Goal: Task Accomplishment & Management: Manage account settings

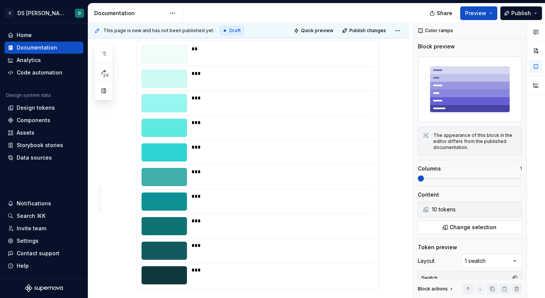
scroll to position [3251, 0]
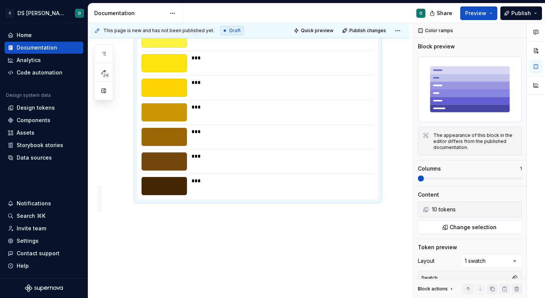
click at [295, 148] on div "** *** *** *** *** *** *** *** *** ***" at bounding box center [258, 75] width 242 height 249
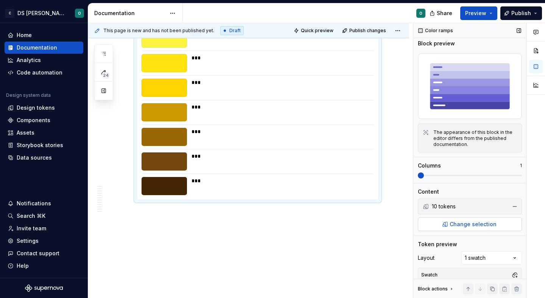
click at [464, 225] on span "Change selection" at bounding box center [473, 225] width 47 height 8
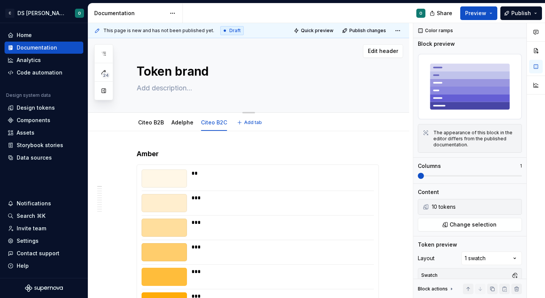
click at [179, 91] on textarea at bounding box center [256, 88] width 242 height 12
click at [484, 11] on span "Preview" at bounding box center [475, 13] width 21 height 8
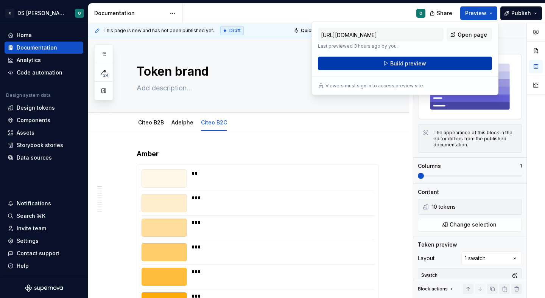
click at [418, 66] on span "Build preview" at bounding box center [408, 64] width 36 height 8
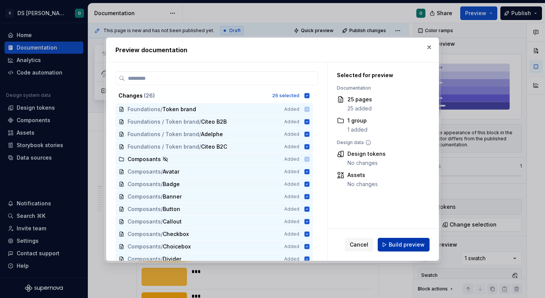
click at [410, 245] on span "Build preview" at bounding box center [407, 245] width 36 height 8
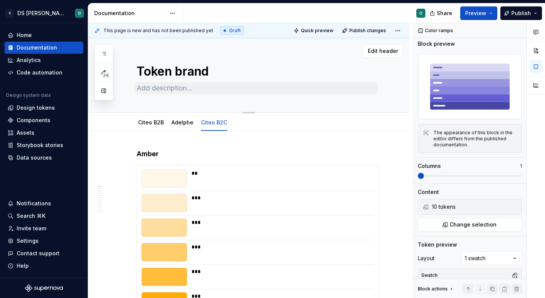
type textarea "*"
click at [163, 85] on textarea at bounding box center [256, 88] width 242 height 12
type textarea "L"
type textarea "*"
type textarea "Le"
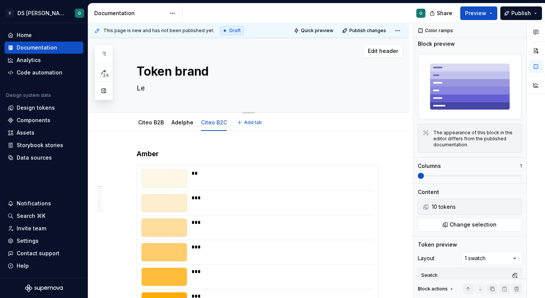
type textarea "*"
type textarea "Les"
type textarea "*"
type textarea "Les"
type textarea "*"
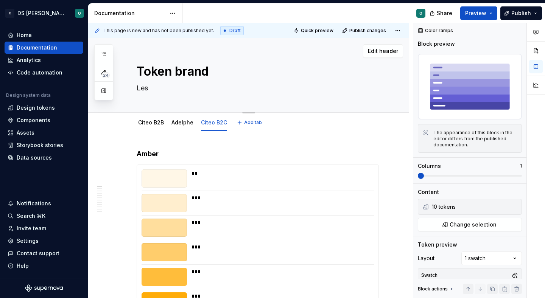
type textarea "Les t"
type textarea "*"
type textarea "Les to"
type textarea "*"
type textarea "Les tok"
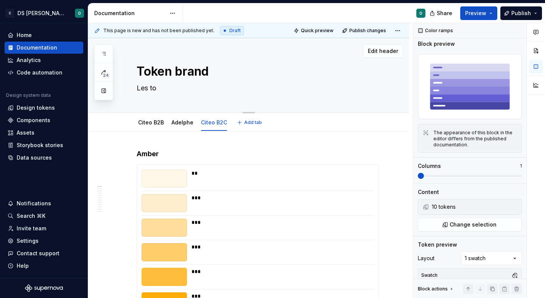
type textarea "*"
type textarea "Les toke"
type textarea "*"
type textarea "Les token"
type textarea "*"
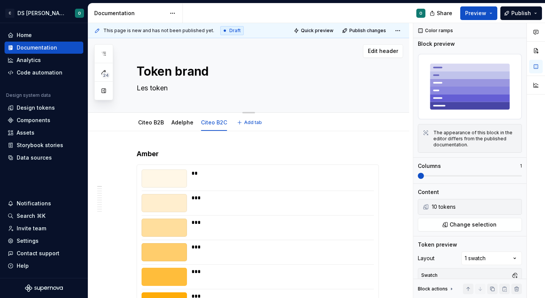
type textarea "Les T"
type textarea "*"
type textarea "Les To"
type textarea "*"
type textarea "Les Tok"
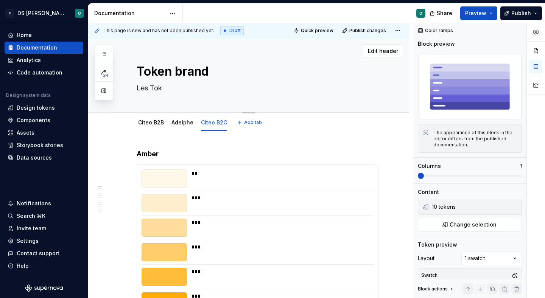
type textarea "*"
type textarea "Les Toke"
type textarea "*"
type textarea "Les Token"
type textarea "*"
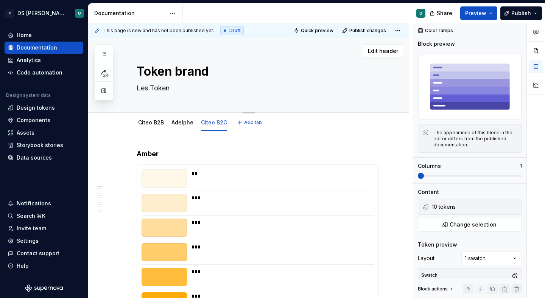
type textarea "Les Token"
type textarea "*"
type textarea "Les Token d"
type textarea "*"
type textarea "Les Token de"
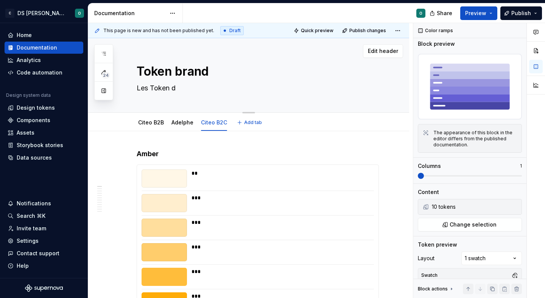
type textarea "*"
type textarea "Les Token de"
type textarea "*"
type textarea "Les Token de B"
type textarea "*"
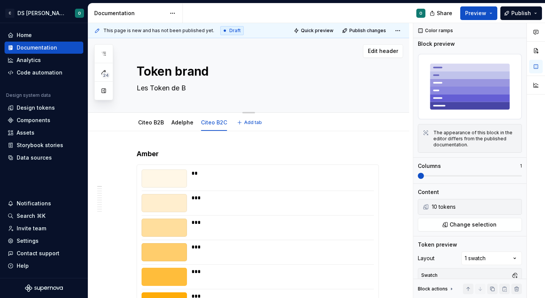
type textarea "Les Token de Br"
type textarea "*"
type textarea "Les Token de Bra"
type textarea "*"
type textarea "Les Token de Bran"
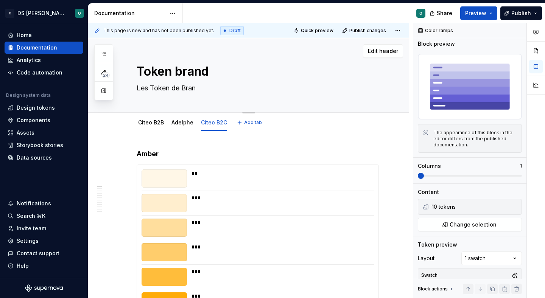
type textarea "*"
type textarea "Les Token de Brand"
type textarea "*"
type textarea "Les Token de Brand"
type textarea "*"
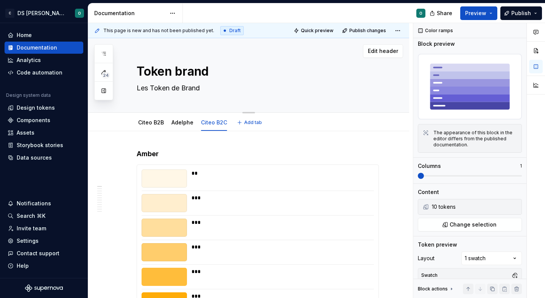
type textarea "Les Token de Brand s"
type textarea "*"
type textarea "Les Token de Brand so"
type textarea "*"
type textarea "Les Token de Brand sont"
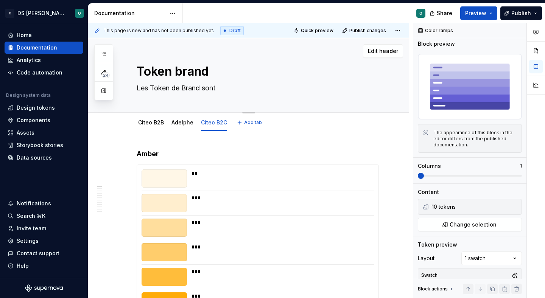
type textarea "*"
type textarea "Les Token de Brand sont"
type textarea "*"
click at [223, 90] on textarea "Les Token de Brand sont" at bounding box center [256, 88] width 242 height 12
drag, startPoint x: 223, startPoint y: 89, endPoint x: 203, endPoint y: 87, distance: 20.2
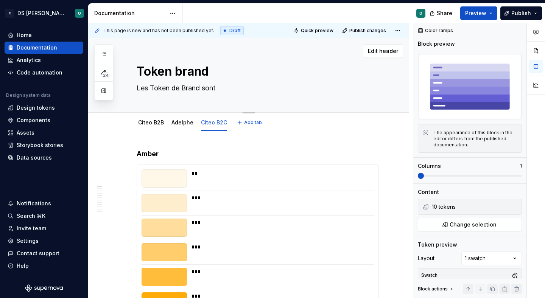
click at [203, 87] on textarea "Les Token de Brand sont" at bounding box center [256, 88] width 242 height 12
type textarea "Les Token de Brand c"
type textarea "*"
type textarea "Les Token de Brand cr"
type textarea "*"
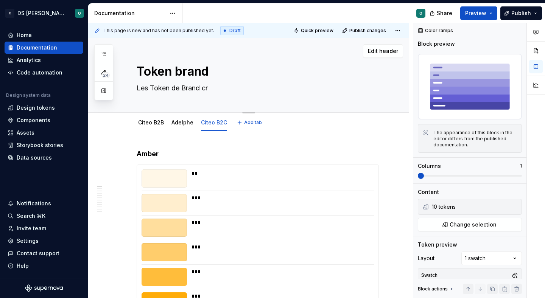
type textarea "Les Token de Brand cro"
type textarea "*"
type textarea "Les Token de Brand cr"
type textarea "*"
type textarea "Les Token de Brand c"
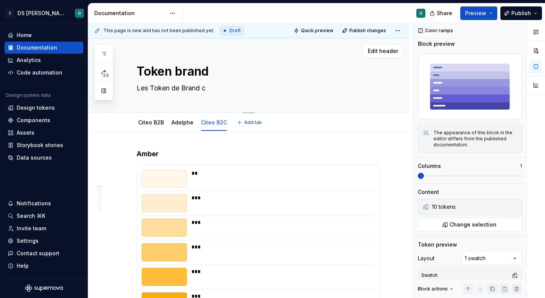
type textarea "*"
type textarea "Les Token de Brand co"
type textarea "*"
type textarea "Les Token de Brand cor"
type textarea "*"
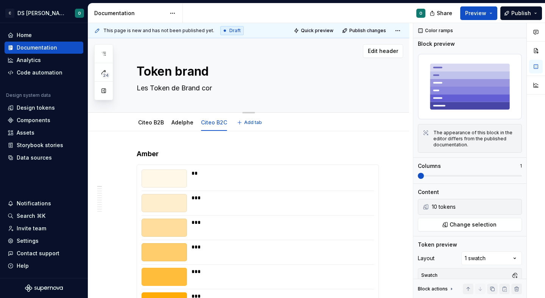
type textarea "Les Token de Brand corr"
type textarea "*"
type textarea "Les Token de Brand corre"
type textarea "*"
type textarea "Les Token de Brand corres"
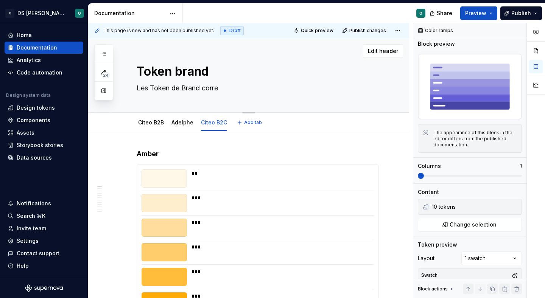
type textarea "*"
type textarea "Les Token de Brand corresp"
type textarea "*"
type textarea "Les Token de Brand correspo"
type textarea "*"
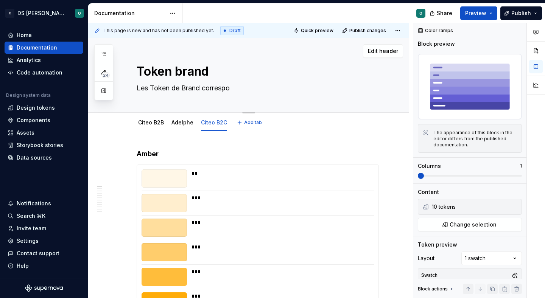
type textarea "Les Token de Brand correspon"
type textarea "*"
type textarea "Les Token de Brand correspond"
type textarea "*"
type textarea "Les Token de Brand corresponde"
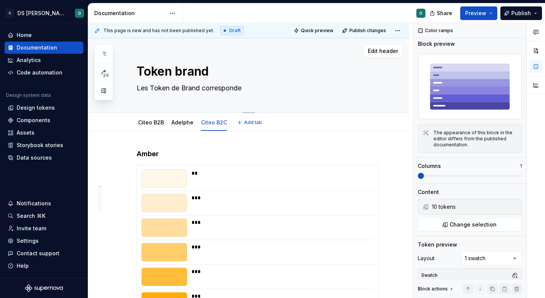
type textarea "*"
type textarea "Les Token de Brand corresponden"
type textarea "*"
type textarea "Les Token de Brand correspondent"
type textarea "*"
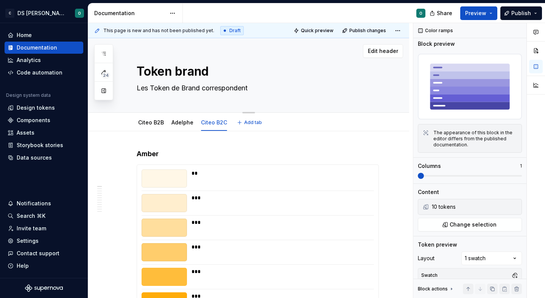
type textarea "Les Token de Brand correspondent"
type textarea "*"
type textarea "Les Token de Brand correspondent"
click at [261, 89] on textarea "Les Token de Brand correspondent" at bounding box center [256, 88] width 242 height 12
type textarea "*"
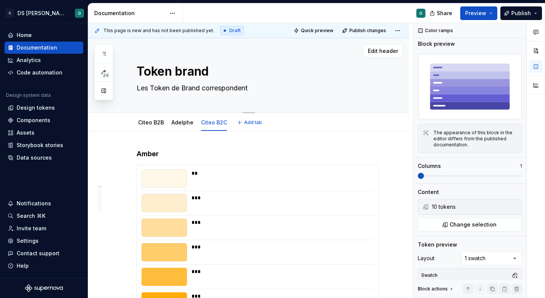
type textarea "Les Token de Brand correspondent a"
type textarea "*"
type textarea "Les Token de Brand correspondent au"
type textarea "*"
type textarea "Les Token de Brand correspondent aux"
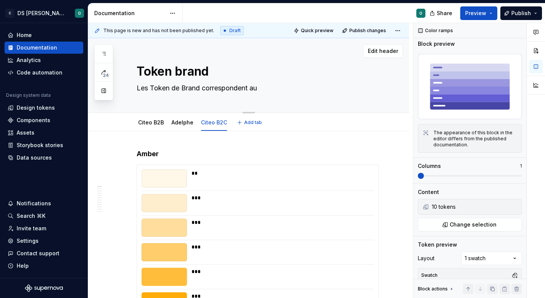
type textarea "*"
type textarea "Les Token de Brand correspondent aux"
type textarea "*"
type textarea "Les Token de Brand correspondent aux é"
type textarea "*"
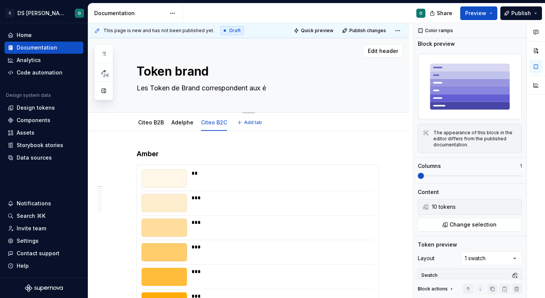
type textarea "Les Token de Brand correspondent aux él"
type textarea "*"
type textarea "Les Token de Brand correspondent aux élé"
type textarea "*"
type textarea "Les Token de Brand correspondent aux élém"
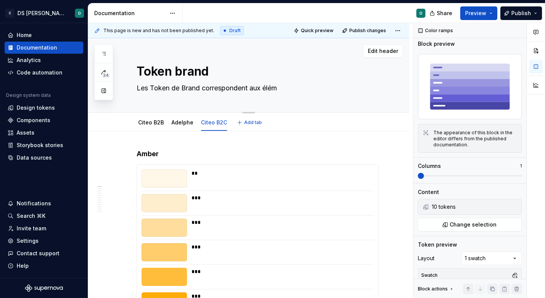
type textarea "*"
type textarea "Les Token de Brand correspondent aux éléme"
type textarea "*"
type textarea "Les Token de Brand correspondent aux élémen"
type textarea "*"
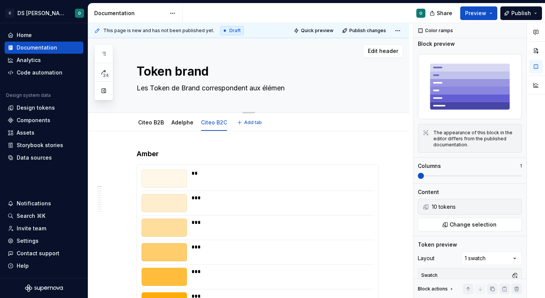
type textarea "Les Token de Brand correspondent aux élément"
type textarea "*"
type textarea "Les Token de Brand correspondent aux élément"
type textarea "*"
type textarea "Les Token de Brand correspondent aux élément"
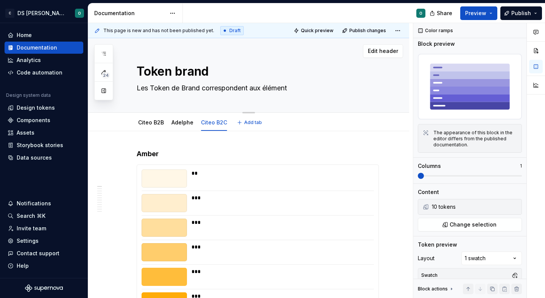
type textarea "*"
type textarea "Les Token de Brand correspondent aux éléments"
type textarea "*"
type textarea "Les Token de Brand correspondent aux éléments"
type textarea "*"
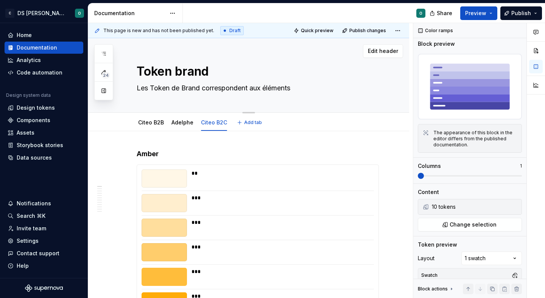
type textarea "Les Token de Brand correspondent aux éléments r"
type textarea "*"
type textarea "Les Token de Brand correspondent aux éléments re"
type textarea "*"
type textarea "Les Token de Brand correspondent aux éléments rep"
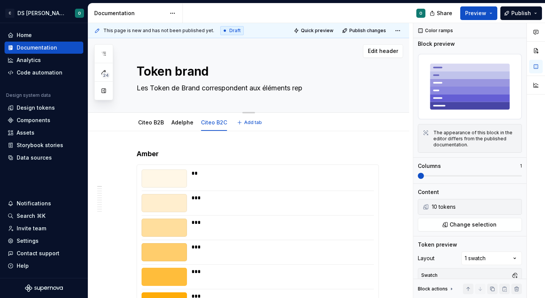
type textarea "*"
type textarea "Les Token de Brand correspondent aux éléments repr"
type textarea "*"
type textarea "Les Token de Brand correspondent aux éléments repré"
type textarea "*"
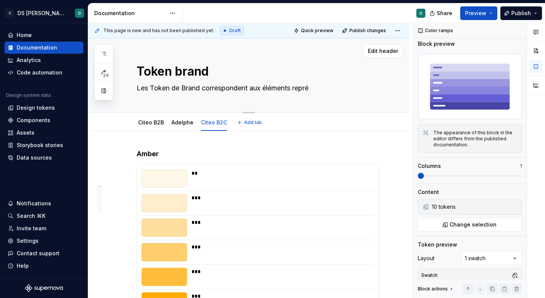
type textarea "Les Token de Brand correspondent aux éléments représ"
type textarea "*"
type textarea "Les Token de Brand correspondent aux éléments représe"
type textarea "*"
type textarea "Les Token de Brand correspondent aux éléments représen"
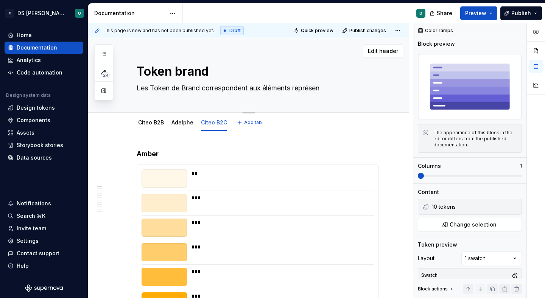
type textarea "*"
type textarea "Les Token de Brand correspondent aux éléments représent"
type textarea "*"
type textarea "Les Token de Brand correspondent aux éléments représenta"
type textarea "*"
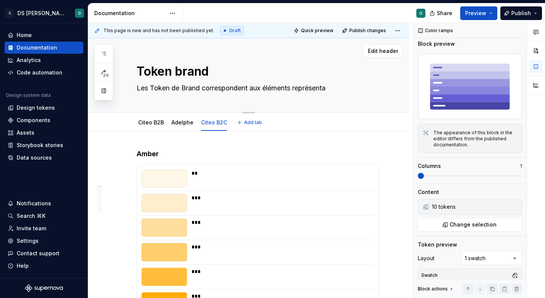
type textarea "Les Token de Brand correspondent aux éléments représentat"
type textarea "*"
type textarea "Les Token de Brand correspondent aux éléments représentatn"
type textarea "*"
type textarea "Les Token de Brand correspondent aux éléments représentatn"
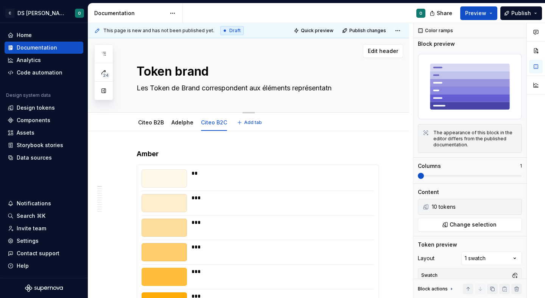
type textarea "*"
type textarea "Les Token de Brand correspondent aux éléments représentatn l"
type textarea "*"
type textarea "Les Token de Brand correspondent aux éléments représentatn le"
type textarea "*"
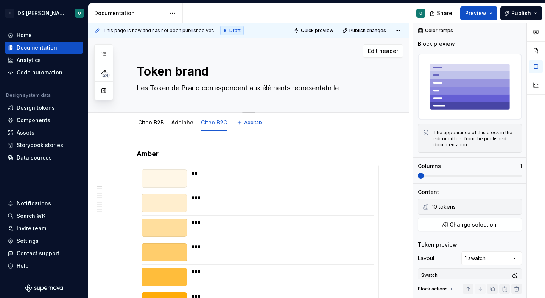
type textarea "Les Token de Brand correspondent aux éléments représentatn les"
type textarea "*"
type textarea "Les Token de Brand correspondent aux éléments représentatn les"
type textarea "*"
type textarea "Les Token de Brand correspondent aux éléments représentatn les"
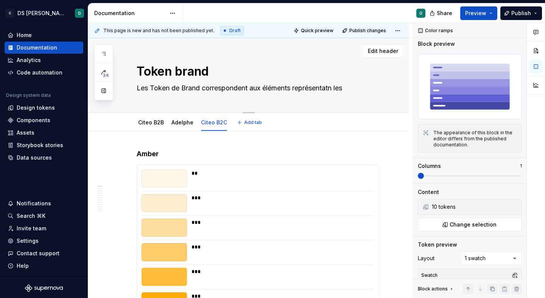
type textarea "*"
type textarea "Les Token de Brand correspondent aux éléments représentatn le"
type textarea "*"
type textarea "Les Token de Brand correspondent aux éléments représentatn l"
type textarea "*"
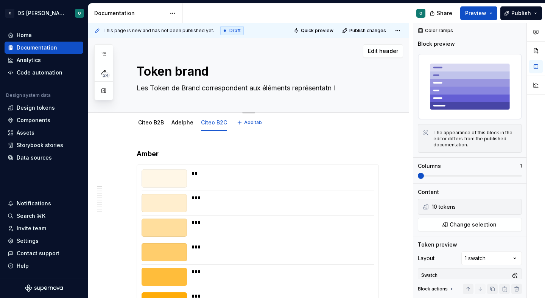
type textarea "Les Token de Brand correspondent aux éléments représentatn"
type textarea "*"
type textarea "Les Token de Brand correspondent aux éléments représentatn"
type textarea "*"
type textarea "Les Token de Brand correspondent aux éléments représentat"
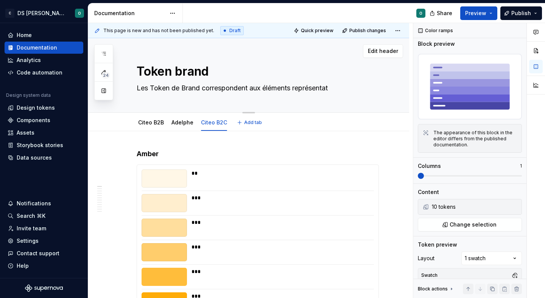
type textarea "*"
type textarea "Les Token de Brand correspondent aux éléments représenta"
type textarea "*"
type textarea "Les Token de Brand correspondent aux éléments représentan"
type textarea "*"
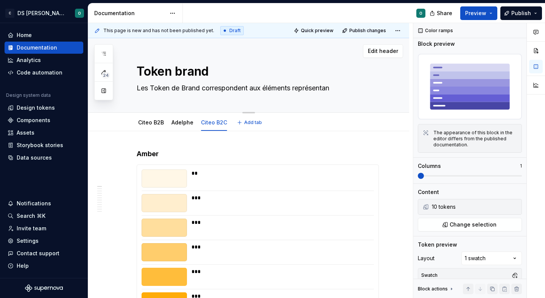
type textarea "Les Token de Brand correspondent aux éléments représentant"
type textarea "*"
type textarea "Les Token de Brand correspondent aux éléments représentants"
type textarea "*"
type textarea "Les Token de Brand correspondent aux éléments représentants"
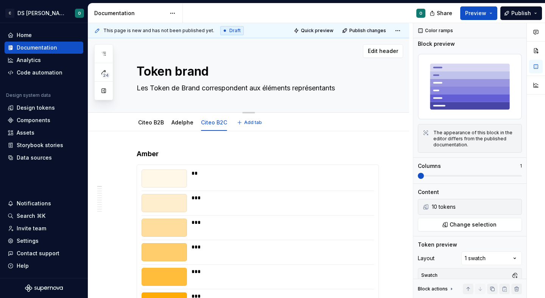
type textarea "*"
type textarea "Les Token de Brand correspondent aux éléments représentants l"
type textarea "*"
type textarea "Les Token de Brand correspondent aux éléments représentants le"
type textarea "*"
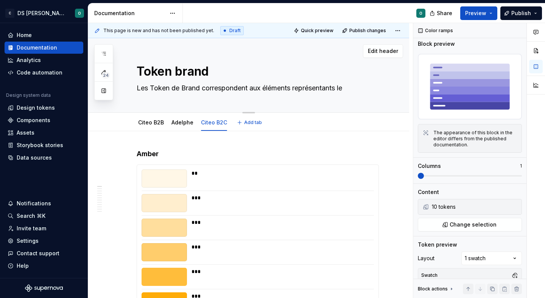
type textarea "Les Token de Brand correspondent aux éléments représentants les"
type textarea "*"
type textarea "Les Token de Brand correspondent aux éléments représentants les"
type textarea "*"
type textarea "Les Token de Brand correspondent aux éléments représentants les i"
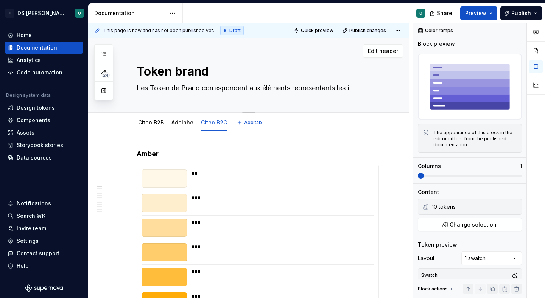
type textarea "*"
type textarea "Les Token de Brand correspondent aux éléments représentants les"
type textarea "*"
type textarea "Les Token de Brand correspondent aux éléments représentants les d"
type textarea "*"
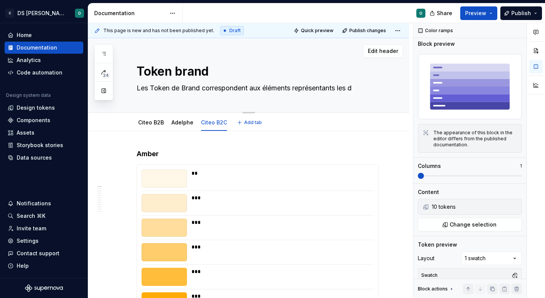
type textarea "Les Token de Brand correspondent aux éléments représentants les di"
type textarea "*"
type textarea "Les Token de Brand correspondent aux éléments représentants les dif"
type textarea "*"
type textarea "Les Token de Brand correspondent aux éléments représentants les diff"
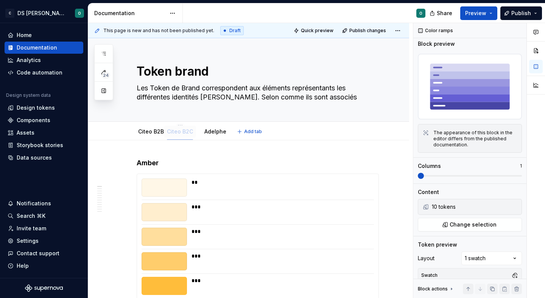
drag, startPoint x: 204, startPoint y: 131, endPoint x: 175, endPoint y: 134, distance: 28.9
click at [298, 87] on textarea "Les Token de Brand correspondent aux éléments représentants les différentes ide…" at bounding box center [256, 92] width 242 height 21
click at [294, 86] on textarea "Les Token de Brand correspondent aux éléments représentants les différentes ide…" at bounding box center [256, 92] width 242 height 21
click at [270, 97] on textarea "Les Token de Brand correspondent aux éléments de chartes représentants les diff…" at bounding box center [256, 92] width 242 height 21
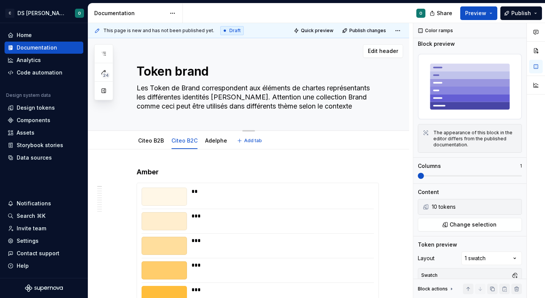
click at [361, 97] on textarea "Les Token de Brand correspondent aux éléments de chartes représentants les diff…" at bounding box center [256, 97] width 242 height 30
click at [342, 104] on textarea "Les Token de Brand correspondent aux éléments de chartes représentants les diff…" at bounding box center [256, 97] width 242 height 30
click at [245, 98] on textarea "Les Token de Brand correspondent aux éléments de chartes représentants les diff…" at bounding box center [256, 97] width 242 height 30
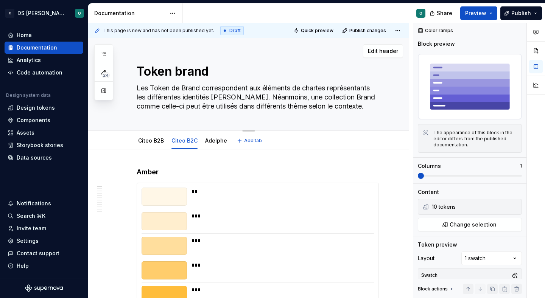
click at [253, 100] on textarea "Les Token de Brand correspondent aux éléments de chartes représentants les diff…" at bounding box center [256, 97] width 242 height 30
click at [219, 107] on textarea "Les Token de Brand correspondent aux éléments de chartes représentants les diff…" at bounding box center [256, 97] width 242 height 30
click at [222, 107] on textarea "Les Token de Brand correspondent aux éléments de chartes représentants les diff…" at bounding box center [256, 97] width 242 height 30
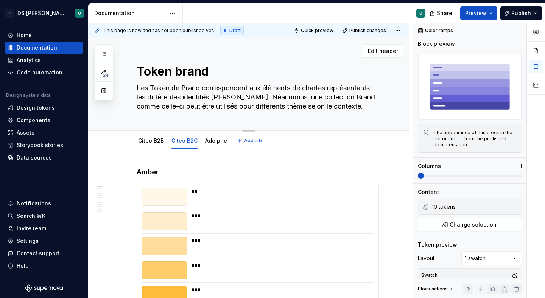
paste textarea "Brand Tokens correspondent aux éléments de la charte graphique représentant les…"
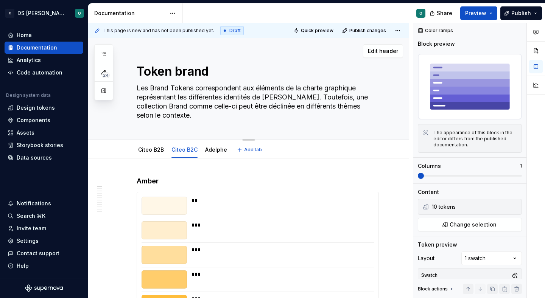
click at [301, 86] on textarea "Les Brand Tokens correspondent aux éléments de la charte graphique représentant…" at bounding box center [256, 101] width 242 height 39
click at [320, 88] on textarea "Les Brand Tokens correspondent aux éléments de charte graphique représentant le…" at bounding box center [256, 101] width 242 height 39
click at [361, 86] on textarea "Les Brand Tokens correspondent aux éléments de chartes graphique représentant l…" at bounding box center [256, 101] width 242 height 39
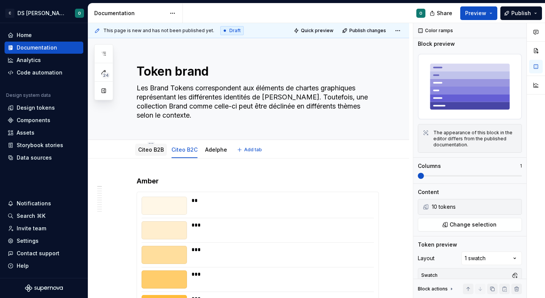
click at [148, 153] on link "Citeo B2B" at bounding box center [151, 150] width 26 height 6
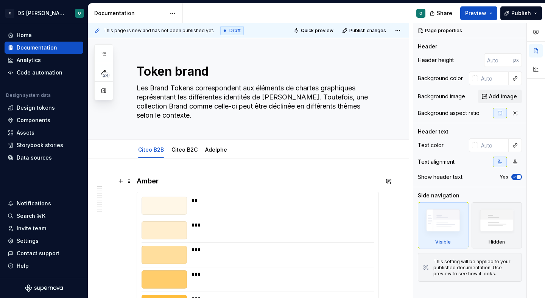
click at [137, 181] on h4 "Amber" at bounding box center [258, 181] width 242 height 9
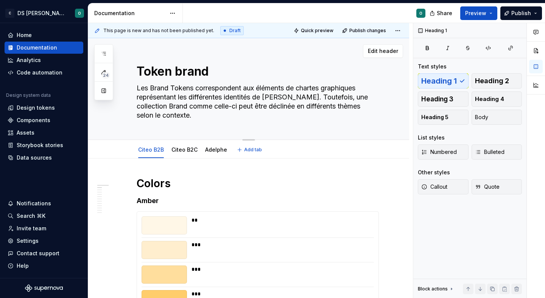
click at [182, 70] on textarea "Token brand" at bounding box center [256, 71] width 242 height 18
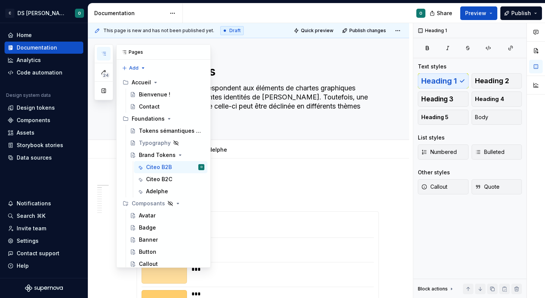
click at [104, 54] on icon "button" at bounding box center [104, 53] width 4 height 3
click at [176, 129] on div "Tokens sémantiques de couleurs" at bounding box center [160, 131] width 43 height 8
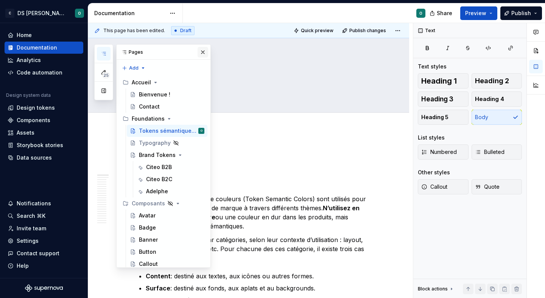
click at [201, 50] on button "button" at bounding box center [203, 52] width 11 height 11
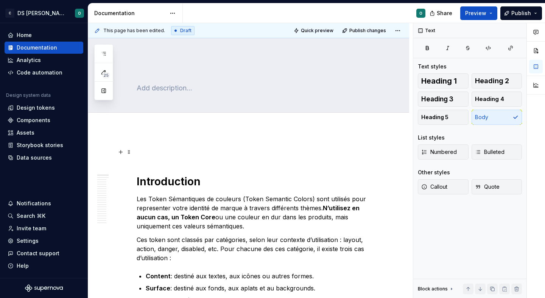
click at [199, 154] on p at bounding box center [258, 152] width 242 height 9
click at [206, 199] on p "Les Token Sémantiques de couleurs (Token Semantic Colors) sont utilisés pour re…" at bounding box center [258, 213] width 242 height 36
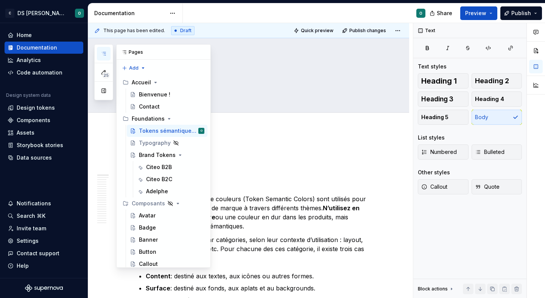
click at [103, 51] on icon "button" at bounding box center [104, 54] width 6 height 6
click at [152, 139] on div "Typography" at bounding box center [172, 143] width 66 height 11
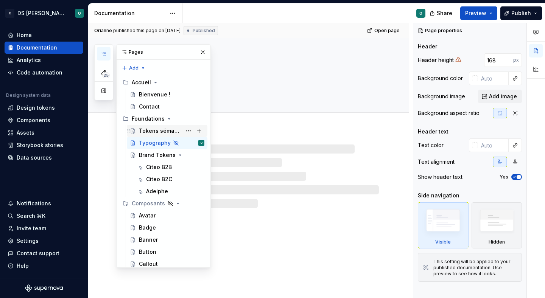
click at [153, 132] on div "Tokens sémantiques de couleurs" at bounding box center [160, 131] width 43 height 8
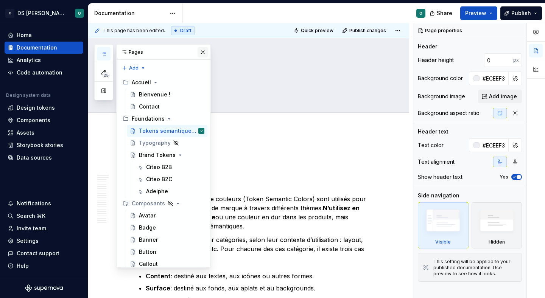
click at [207, 53] on button "button" at bounding box center [203, 52] width 11 height 11
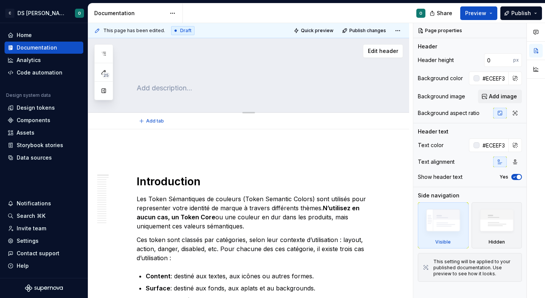
click at [243, 72] on textarea "Tokens sémantiques de couleurs" at bounding box center [256, 71] width 242 height 18
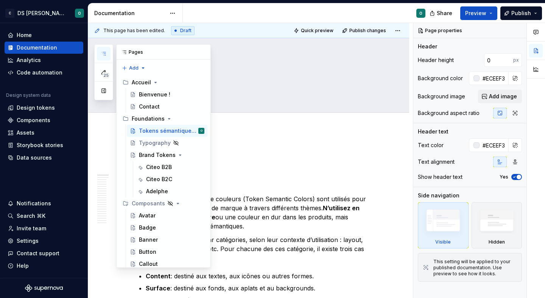
click at [107, 52] on button "button" at bounding box center [104, 54] width 14 height 14
click at [156, 158] on div "Brand Tokens" at bounding box center [156, 155] width 35 height 8
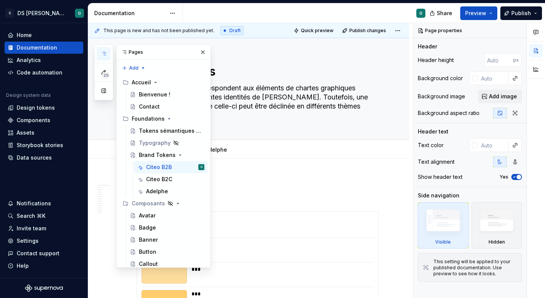
click at [267, 182] on h1 "Colors" at bounding box center [258, 184] width 242 height 14
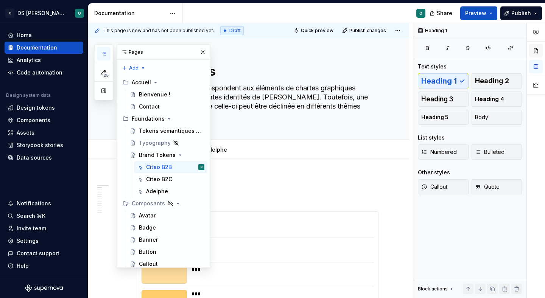
click at [532, 48] on button "button" at bounding box center [536, 51] width 14 height 14
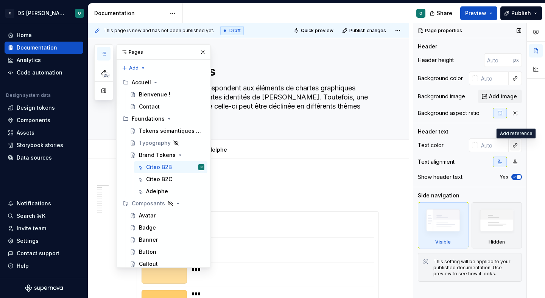
click at [517, 148] on button "button" at bounding box center [515, 145] width 11 height 11
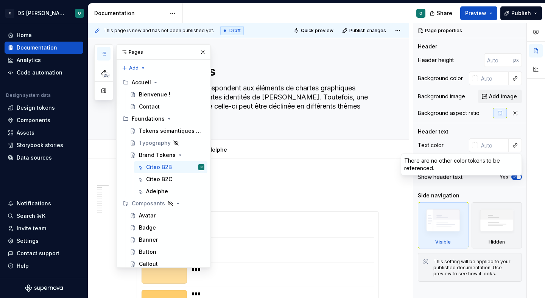
click at [517, 147] on div "Comments Open comments No comments yet Select ‘Comment’ from the block context …" at bounding box center [480, 161] width 132 height 276
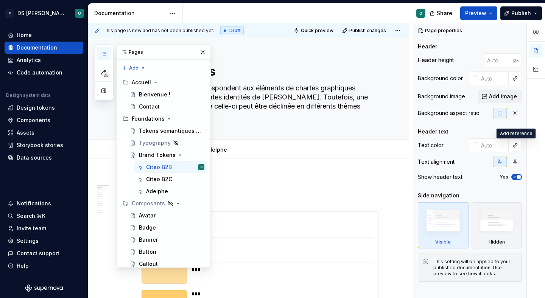
click at [517, 147] on button "button" at bounding box center [515, 145] width 11 height 11
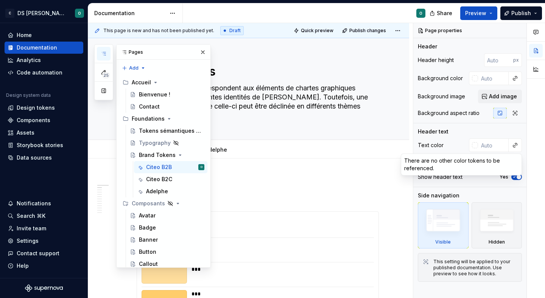
click at [517, 147] on div "Comments Open comments No comments yet Select ‘Comment’ from the block context …" at bounding box center [480, 161] width 132 height 276
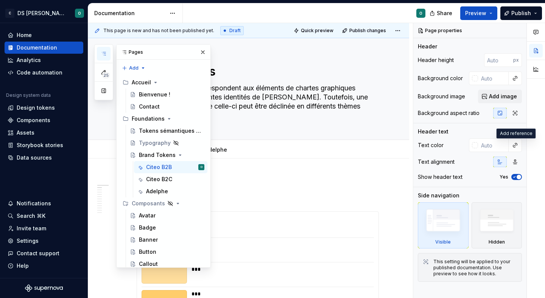
click at [517, 147] on button "button" at bounding box center [515, 145] width 11 height 11
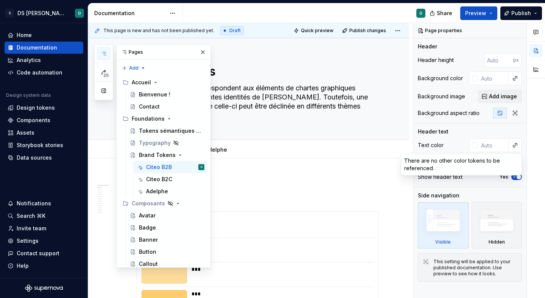
click at [359, 183] on html "C DS Citeo O Home Documentation Analytics Code automation Design system data De…" at bounding box center [272, 149] width 545 height 298
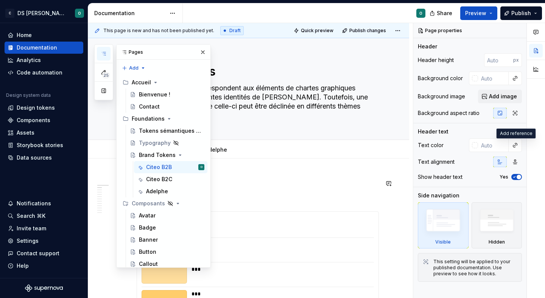
click at [350, 186] on h1 "Colors" at bounding box center [258, 184] width 242 height 14
click at [202, 51] on button "button" at bounding box center [203, 52] width 11 height 11
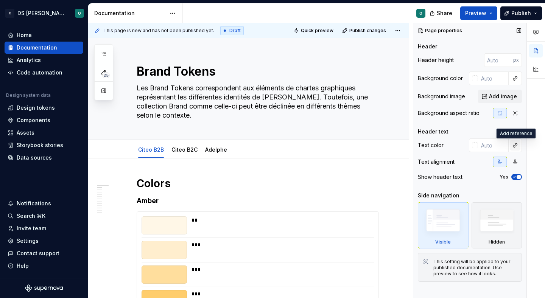
click at [517, 146] on button "button" at bounding box center [515, 145] width 11 height 11
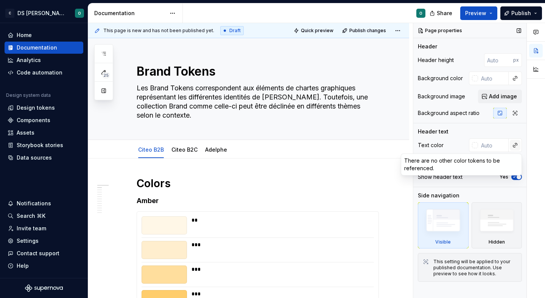
click at [517, 146] on div "Comments Open comments No comments yet Select ‘Comment’ from the block context …" at bounding box center [480, 161] width 132 height 276
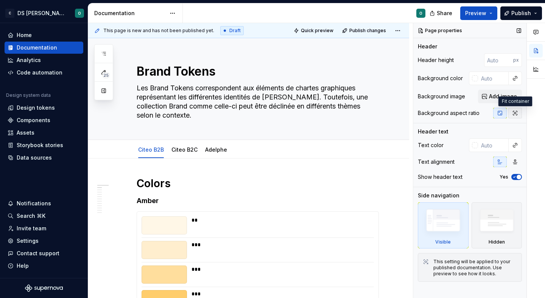
click at [514, 116] on icon "button" at bounding box center [515, 113] width 6 height 6
click at [504, 115] on button "button" at bounding box center [500, 113] width 14 height 11
click at [476, 144] on div at bounding box center [475, 145] width 6 height 6
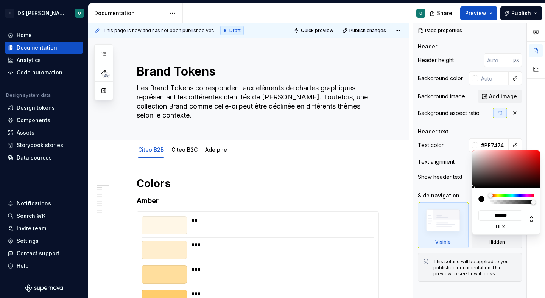
click at [499, 160] on div at bounding box center [507, 168] width 68 height 37
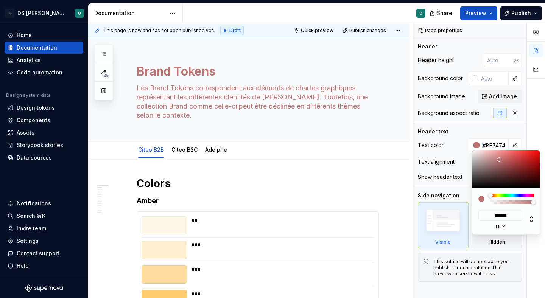
click at [516, 146] on div "Comments Open comments No comments yet Select ‘Comment’ from the block context …" at bounding box center [480, 161] width 132 height 276
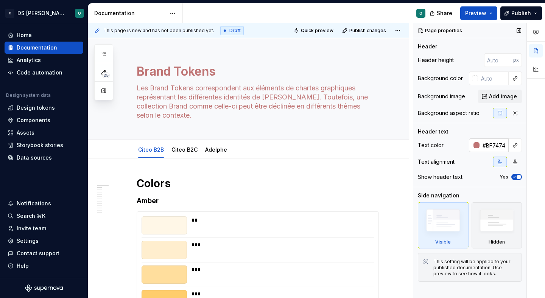
click at [480, 146] on input "#BF7474" at bounding box center [494, 146] width 29 height 14
click at [476, 148] on div at bounding box center [477, 145] width 6 height 6
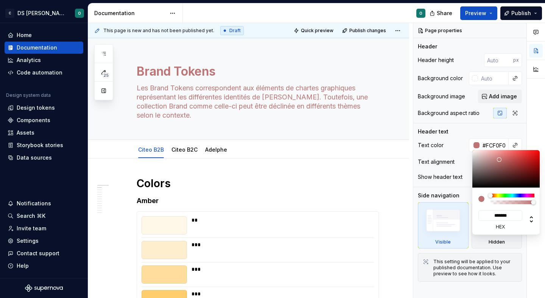
click at [476, 151] on div at bounding box center [507, 168] width 68 height 37
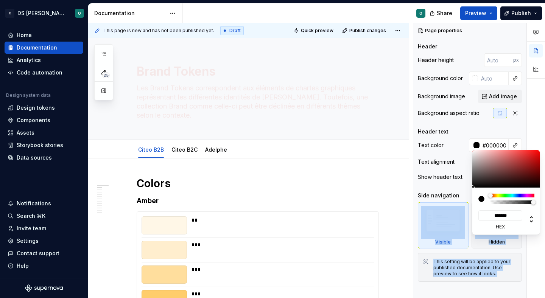
drag, startPoint x: 476, startPoint y: 152, endPoint x: 443, endPoint y: 222, distance: 77.4
click at [443, 222] on body "C DS Citeo O Home Documentation Analytics Code automation Design system data De…" at bounding box center [272, 149] width 545 height 298
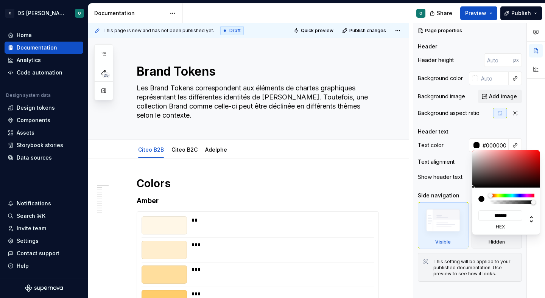
click at [318, 175] on html "C DS Citeo O Home Documentation Analytics Code automation Design system data De…" at bounding box center [272, 149] width 545 height 298
click at [102, 74] on div "25 Pages Add Accessibility guide for tree Page tree. Navigate the tree with the…" at bounding box center [103, 72] width 19 height 56
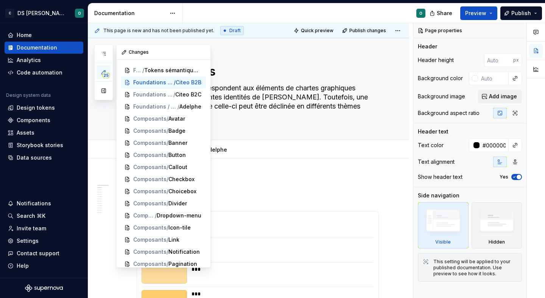
click at [101, 72] on icon "button" at bounding box center [104, 72] width 6 height 6
click at [105, 58] on button "button" at bounding box center [104, 54] width 14 height 14
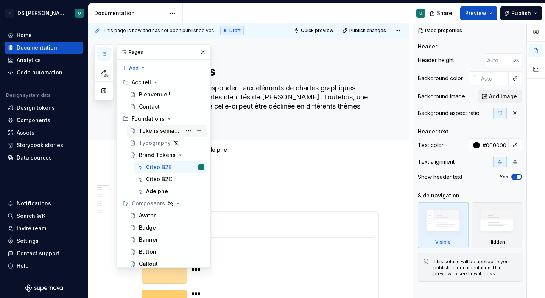
click at [169, 131] on div "Tokens sémantiques de couleurs" at bounding box center [160, 131] width 43 height 8
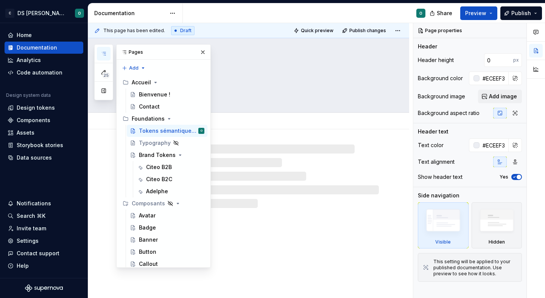
click at [264, 75] on textarea "Tokens sémantiques de couleurs" at bounding box center [256, 71] width 242 height 18
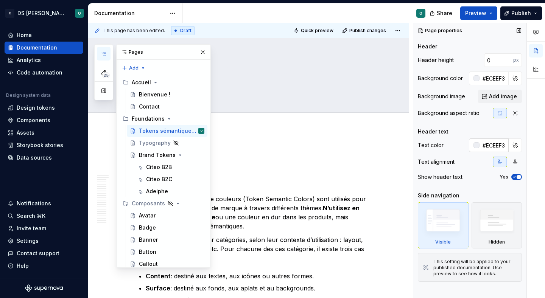
click at [476, 146] on div at bounding box center [477, 145] width 6 height 6
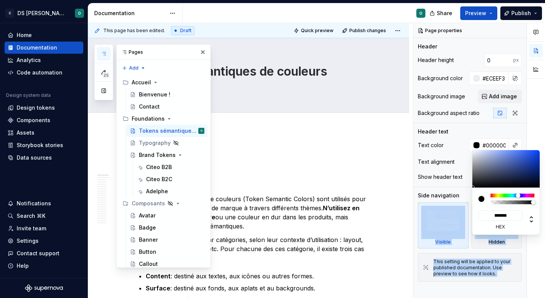
drag, startPoint x: 479, startPoint y: 181, endPoint x: 458, endPoint y: 207, distance: 33.6
click at [458, 207] on body "C DS Citeo O Home Documentation Analytics Code automation Design system data De…" at bounding box center [272, 149] width 545 height 298
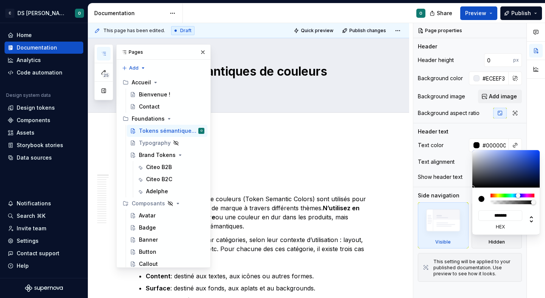
click at [361, 173] on html "C DS Citeo O Home Documentation Analytics Code automation Design system data De…" at bounding box center [272, 149] width 545 height 298
click at [204, 52] on div "25 Pages Add Accessibility guide for tree Page tree. Navigate the tree with the…" at bounding box center [152, 156] width 117 height 224
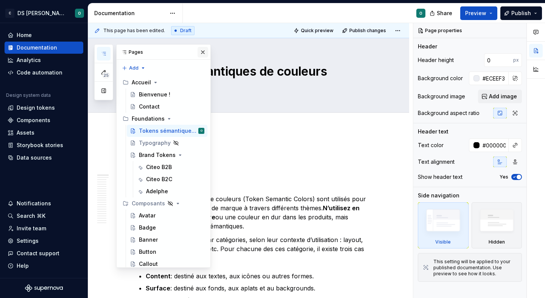
click at [203, 51] on button "button" at bounding box center [203, 52] width 11 height 11
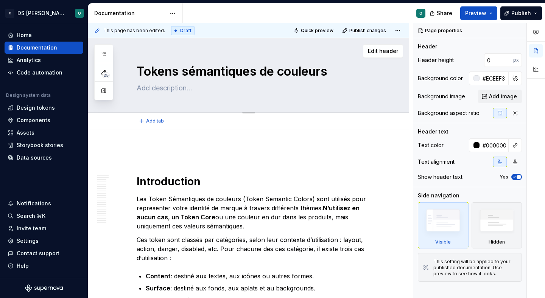
click at [191, 71] on textarea "Tokens sémantiques de couleurs" at bounding box center [256, 71] width 242 height 18
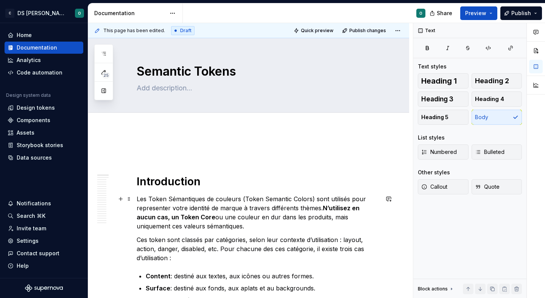
click at [272, 200] on p "Les Token Sémantiques de couleurs (Token Semantic Colors) sont utilisés pour re…" at bounding box center [258, 213] width 242 height 36
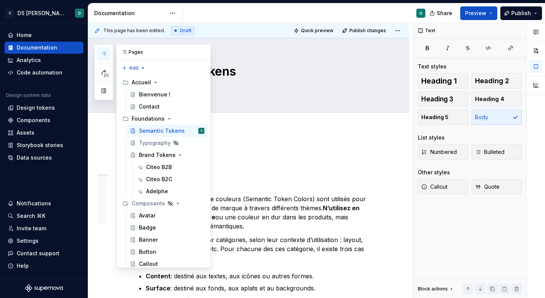
click at [103, 54] on icon "button" at bounding box center [104, 54] width 6 height 6
click at [153, 151] on div "Brand Tokens" at bounding box center [172, 155] width 66 height 11
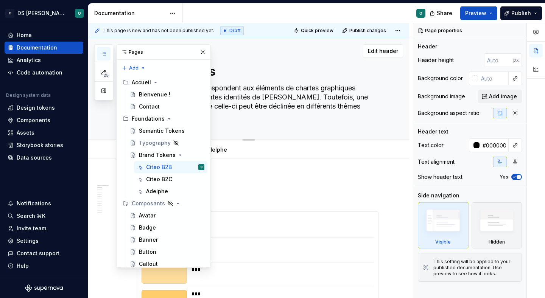
click at [201, 50] on button "button" at bounding box center [203, 52] width 11 height 11
click at [108, 53] on button "button" at bounding box center [104, 54] width 14 height 14
click at [205, 53] on button "button" at bounding box center [203, 52] width 11 height 11
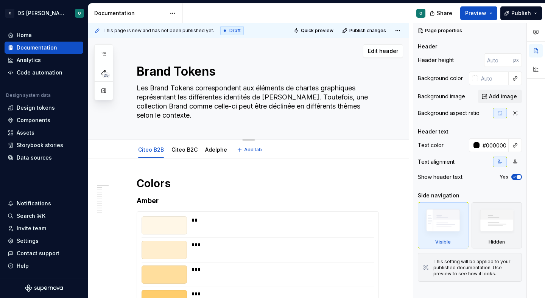
click at [187, 86] on textarea "Les Brand Tokens correspondent aux éléments de chartes graphiques représentant …" at bounding box center [256, 101] width 242 height 39
click at [186, 87] on textarea "Les Brand Tokens correspondent aux éléments de chartes graphiques représentant …" at bounding box center [256, 101] width 242 height 39
click at [150, 85] on textarea "Les Brand Tokens correspondent aux éléments de chartes graphiques représentant …" at bounding box center [256, 101] width 242 height 39
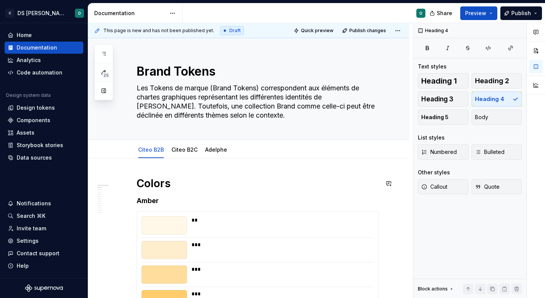
drag, startPoint x: 235, startPoint y: 194, endPoint x: 180, endPoint y: 188, distance: 55.5
click at [138, 184] on h1 "Colors" at bounding box center [258, 184] width 242 height 14
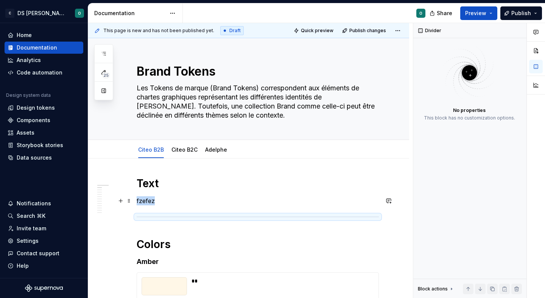
click at [183, 205] on p "fzefez" at bounding box center [258, 201] width 242 height 9
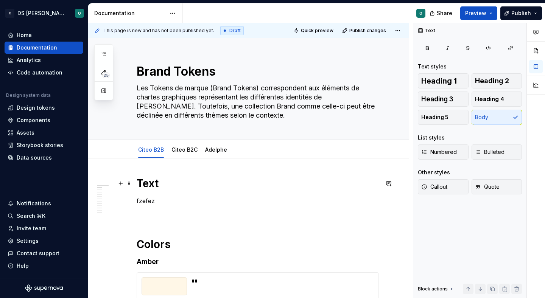
click at [145, 180] on h1 "Text" at bounding box center [258, 184] width 242 height 14
drag, startPoint x: 177, startPoint y: 202, endPoint x: 173, endPoint y: 200, distance: 4.4
click at [174, 200] on p "fzefez" at bounding box center [258, 201] width 242 height 9
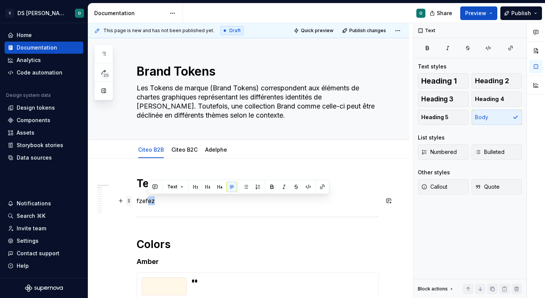
drag, startPoint x: 173, startPoint y: 200, endPoint x: 132, endPoint y: 203, distance: 41.3
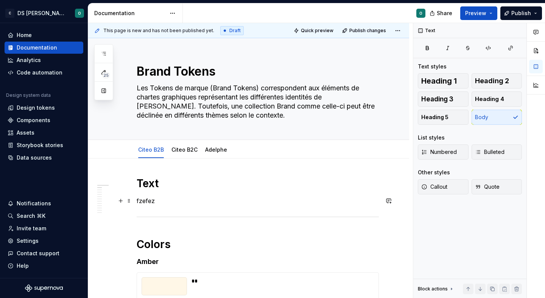
click at [144, 202] on p "fzefez" at bounding box center [258, 201] width 242 height 9
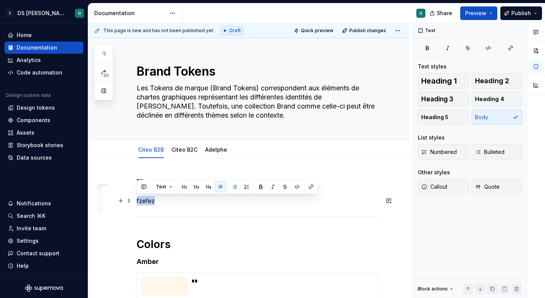
click at [144, 202] on p "fzefez" at bounding box center [258, 201] width 242 height 9
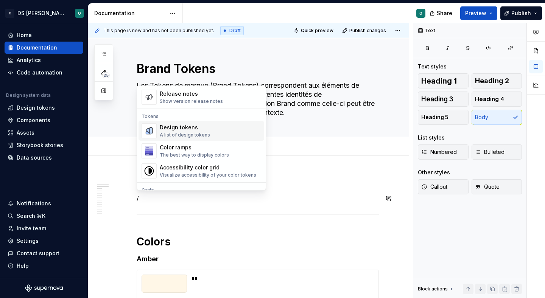
scroll to position [527, 0]
click at [198, 134] on div "A list of design tokens" at bounding box center [185, 135] width 50 height 6
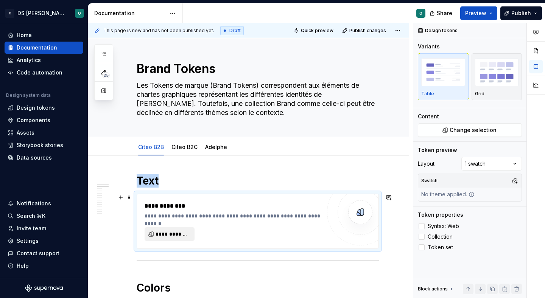
click at [176, 241] on button "**********" at bounding box center [170, 235] width 50 height 14
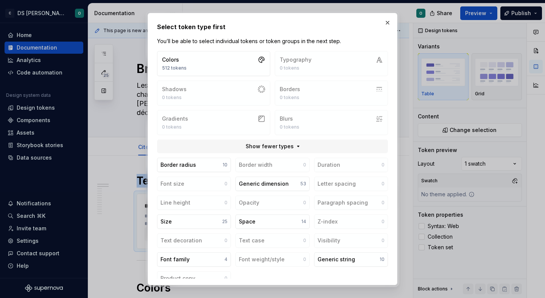
scroll to position [1, 0]
click at [353, 62] on div "Colors 512 tokens Typography 0 tokens Shadows 0 tokens Borders 0 tokens Gradien…" at bounding box center [272, 92] width 231 height 84
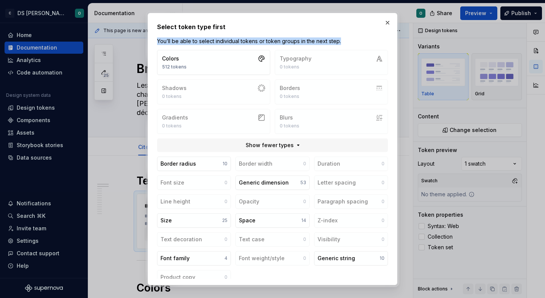
click at [353, 62] on div "Colors 512 tokens Typography 0 tokens Shadows 0 tokens Borders 0 tokens Gradien…" at bounding box center [272, 92] width 231 height 84
click at [347, 67] on div "Colors 512 tokens Typography 0 tokens Shadows 0 tokens Borders 0 tokens Gradien…" at bounding box center [272, 92] width 231 height 84
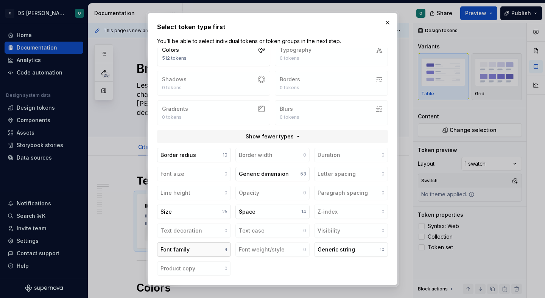
click at [214, 247] on button "Font family 4" at bounding box center [194, 250] width 74 height 14
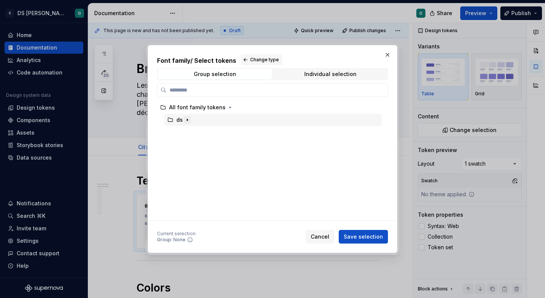
click at [184, 118] on button "button" at bounding box center [188, 120] width 8 height 8
click at [184, 119] on icon "button" at bounding box center [187, 120] width 6 height 6
click at [335, 72] on div "Individual selection" at bounding box center [330, 74] width 52 height 6
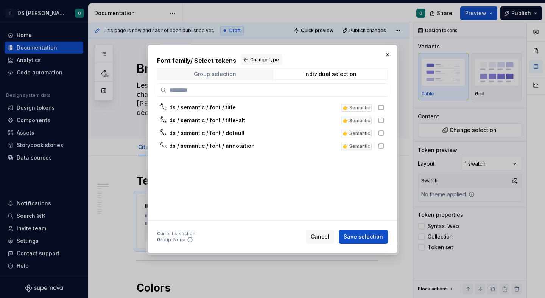
click at [231, 72] on div "Group selection" at bounding box center [215, 74] width 42 height 6
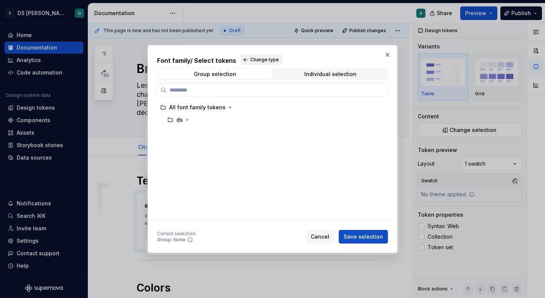
click at [243, 57] on button "Change type" at bounding box center [262, 60] width 42 height 11
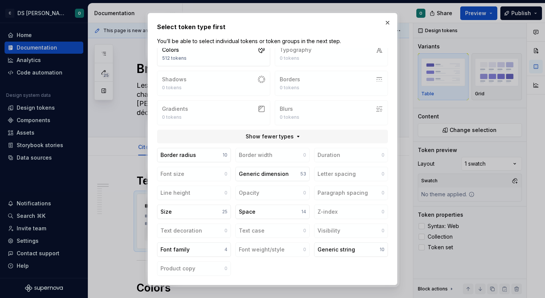
click at [334, 251] on div "Generic string" at bounding box center [336, 250] width 37 height 8
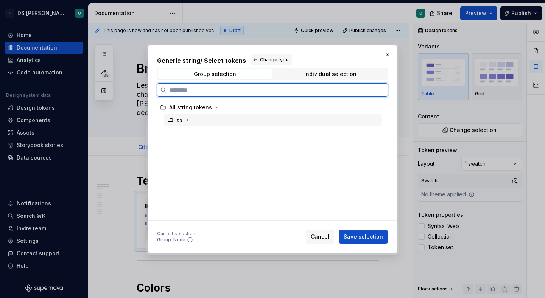
click at [199, 117] on div "ds" at bounding box center [273, 120] width 218 height 12
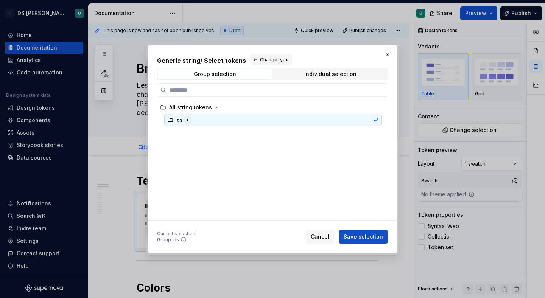
click at [189, 120] on icon "button" at bounding box center [187, 120] width 6 height 6
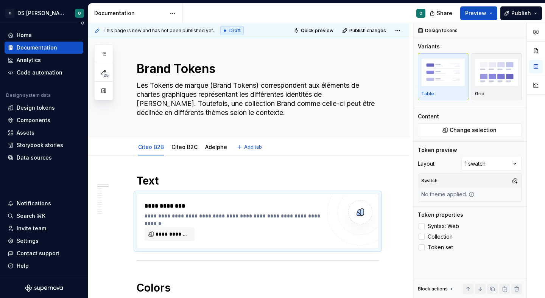
scroll to position [4, 0]
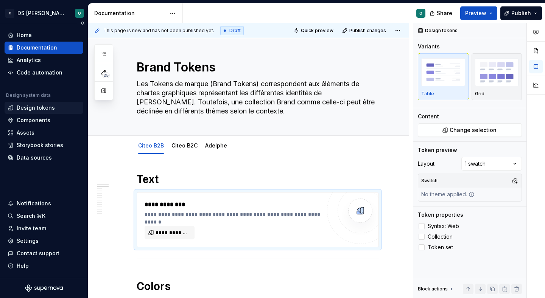
click at [48, 110] on div "Design tokens" at bounding box center [36, 108] width 38 height 8
click at [180, 228] on button "**********" at bounding box center [170, 233] width 50 height 14
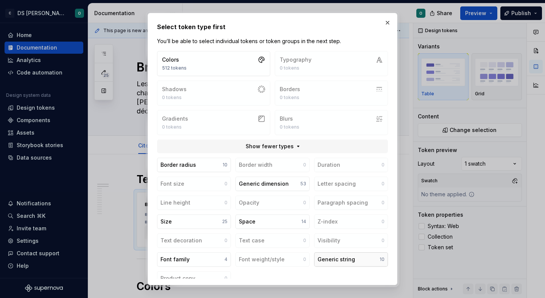
click at [345, 257] on div "Generic string" at bounding box center [336, 260] width 37 height 8
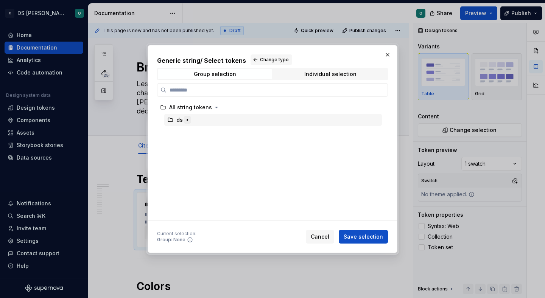
click at [187, 119] on icon "button" at bounding box center [187, 120] width 6 height 6
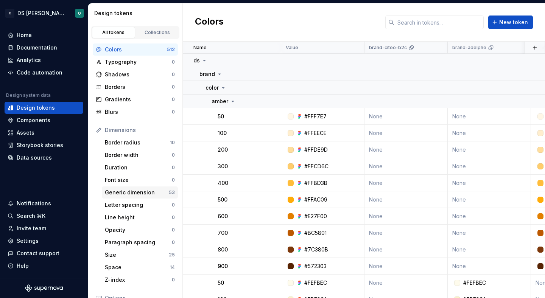
click at [142, 190] on div "Generic dimension" at bounding box center [137, 193] width 64 height 8
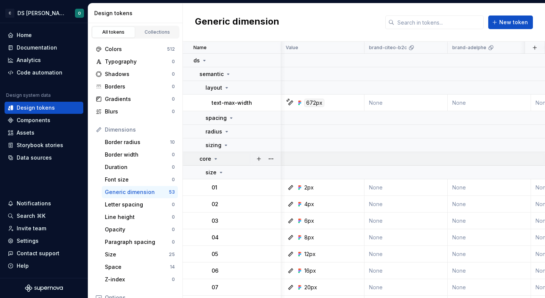
scroll to position [0, 0]
click at [215, 158] on icon at bounding box center [216, 159] width 6 height 6
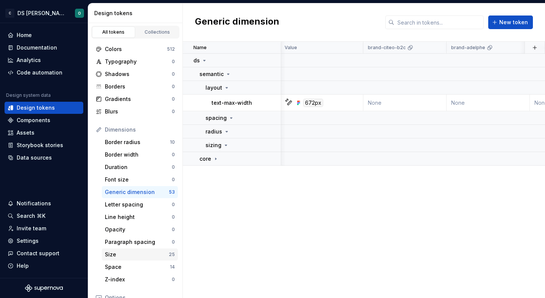
scroll to position [0, 0]
click at [142, 252] on div "Size" at bounding box center [137, 255] width 64 height 8
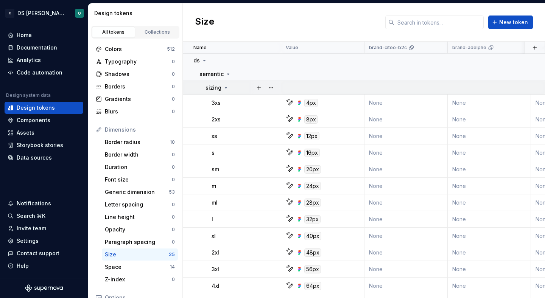
click at [224, 86] on icon at bounding box center [226, 88] width 6 height 6
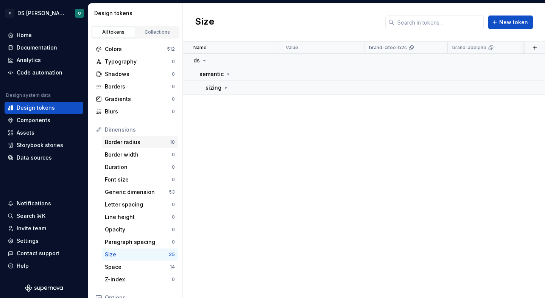
click at [128, 142] on div "Border radius" at bounding box center [137, 143] width 65 height 8
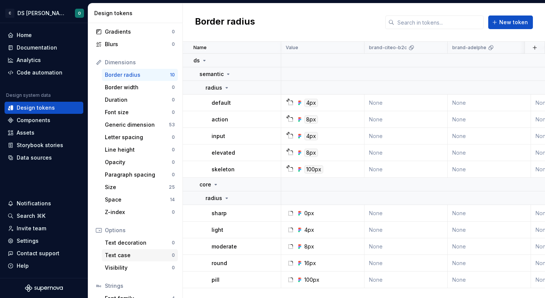
scroll to position [116, 0]
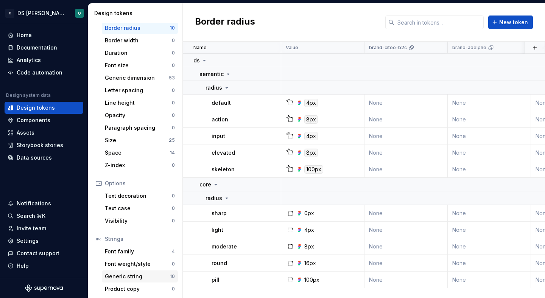
click at [142, 275] on div "Generic string" at bounding box center [137, 277] width 65 height 8
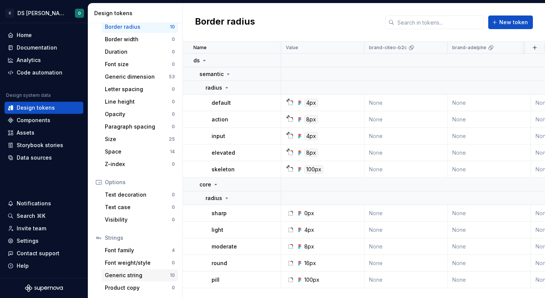
scroll to position [115, 0]
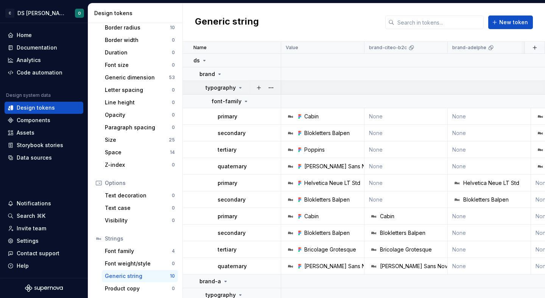
scroll to position [0, 1]
click at [239, 88] on icon at bounding box center [240, 88] width 6 height 6
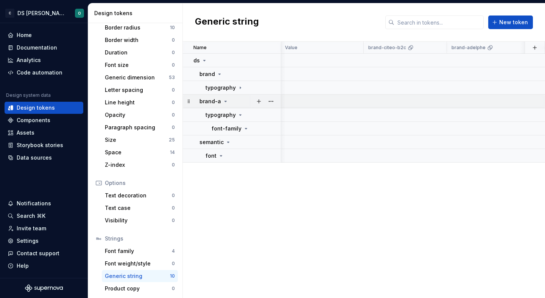
click at [239, 100] on div "brand-a" at bounding box center [240, 102] width 81 height 8
click at [271, 100] on button "button" at bounding box center [271, 101] width 11 height 11
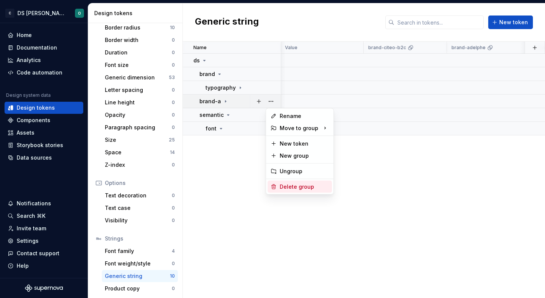
click at [303, 186] on div "Delete group" at bounding box center [304, 187] width 49 height 8
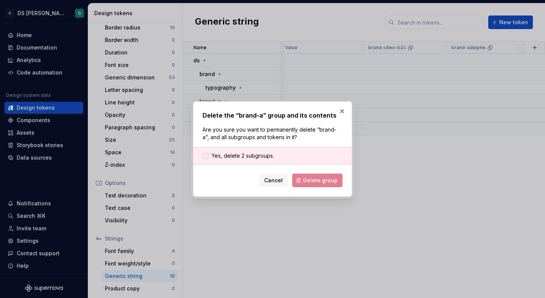
click at [275, 153] on div "Yes, delete 2 subgroups." at bounding box center [273, 155] width 158 height 17
click at [250, 156] on span "Yes, delete 2 subgroups." at bounding box center [243, 156] width 62 height 8
click at [325, 182] on span "Delete group" at bounding box center [320, 181] width 34 height 8
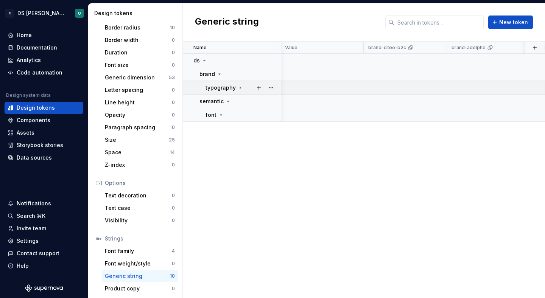
click at [223, 86] on p "typography" at bounding box center [221, 88] width 30 height 8
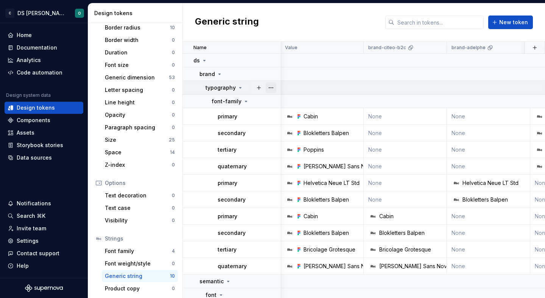
click at [269, 87] on button "button" at bounding box center [271, 88] width 11 height 11
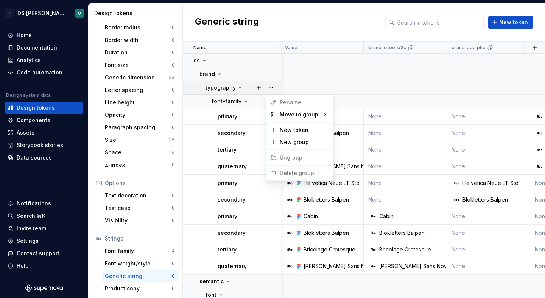
click at [440, 155] on html "C DS Citeo O Home Documentation Analytics Code automation Design system data De…" at bounding box center [272, 149] width 545 height 298
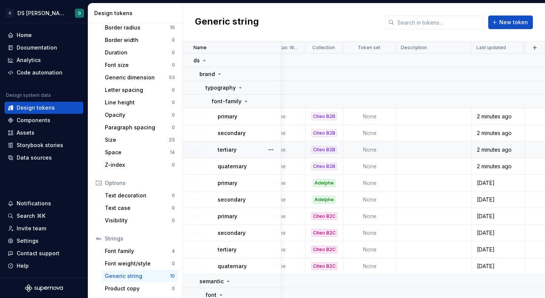
scroll to position [0, 2180]
click at [410, 157] on td at bounding box center [435, 150] width 76 height 17
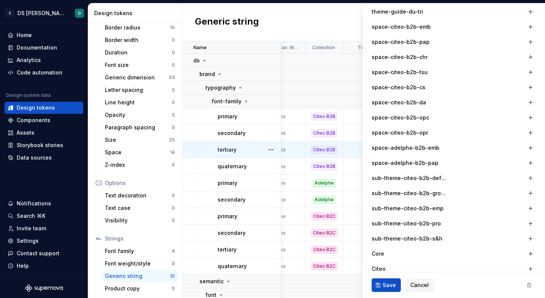
scroll to position [409, 0]
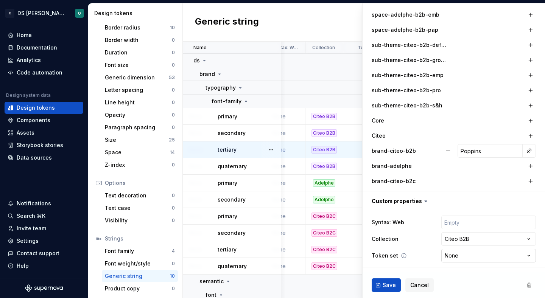
click at [472, 255] on html "C DS Citeo O Home Documentation Analytics Code automation Design system data De…" at bounding box center [272, 149] width 545 height 298
click at [429, 225] on html "C DS Citeo O Home Documentation Analytics Code automation Design system data De…" at bounding box center [272, 149] width 545 height 298
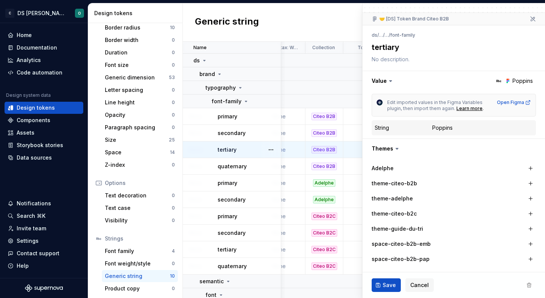
scroll to position [0, 0]
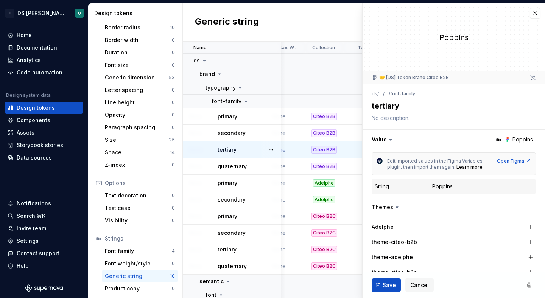
type textarea "*"
click at [536, 13] on button "button" at bounding box center [535, 13] width 11 height 11
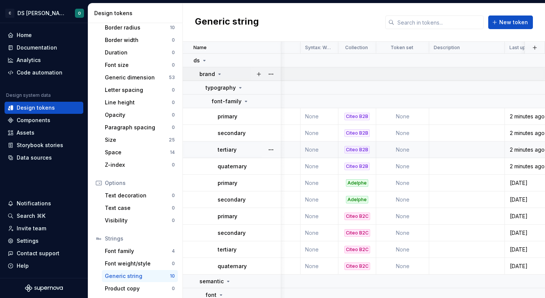
scroll to position [0, 2147]
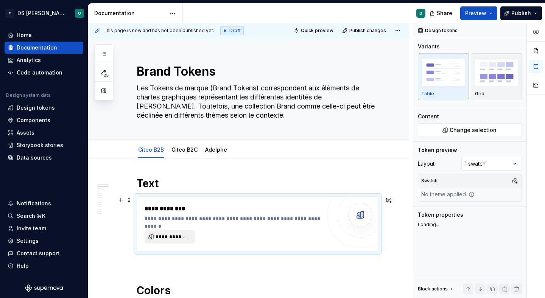
click at [178, 240] on span "**********" at bounding box center [173, 237] width 34 height 8
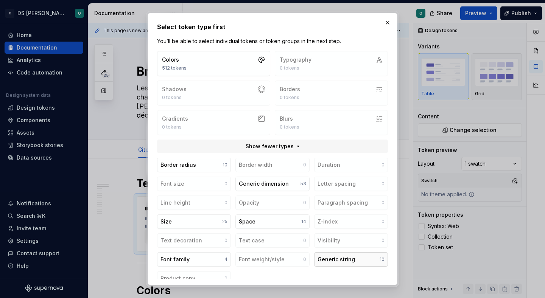
click at [346, 259] on div "Generic string" at bounding box center [336, 260] width 37 height 8
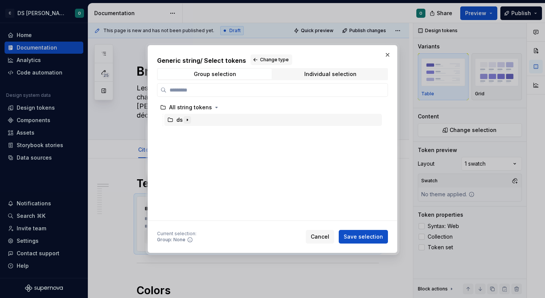
click at [187, 119] on icon "button" at bounding box center [187, 120] width 6 height 6
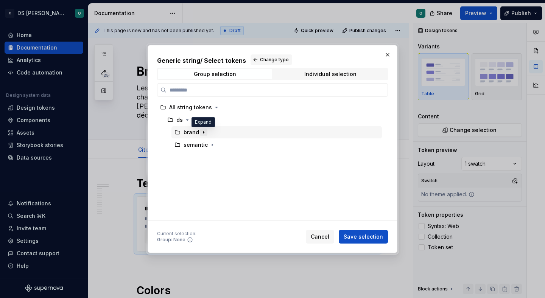
click at [201, 133] on icon "button" at bounding box center [204, 133] width 6 height 6
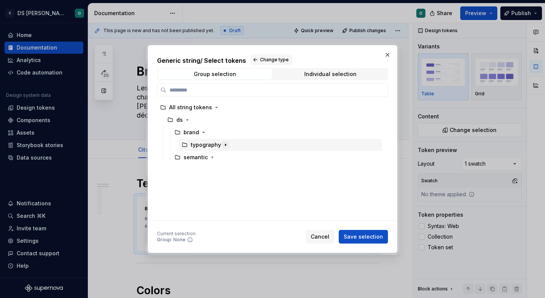
click at [225, 142] on icon "button" at bounding box center [226, 145] width 6 height 6
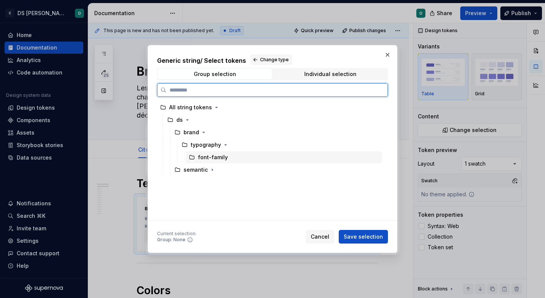
click at [220, 159] on div "font-family" at bounding box center [213, 158] width 30 height 8
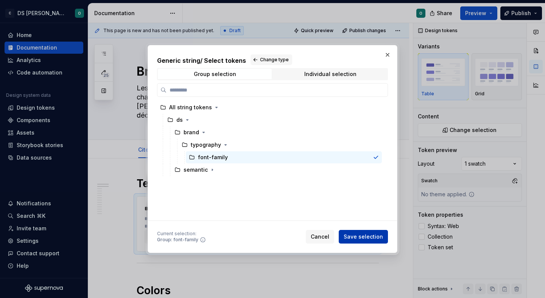
click at [361, 236] on span "Save selection" at bounding box center [363, 237] width 39 height 8
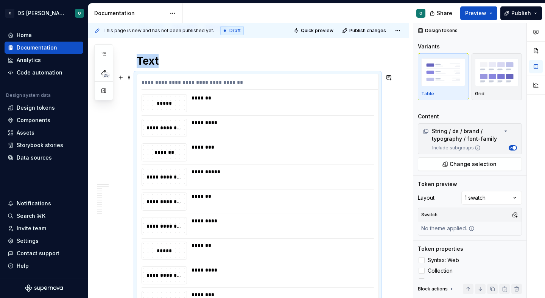
scroll to position [120, 0]
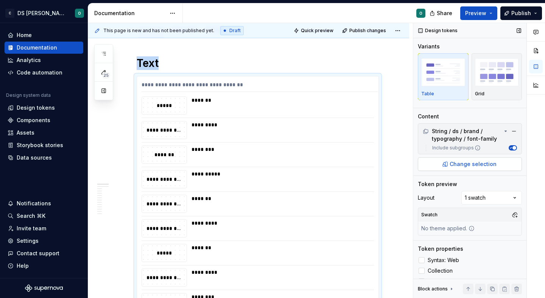
click at [465, 162] on span "Change selection" at bounding box center [473, 165] width 47 height 8
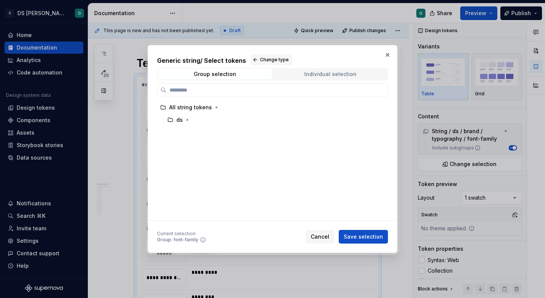
click at [317, 72] on div "Individual selection" at bounding box center [330, 74] width 52 height 6
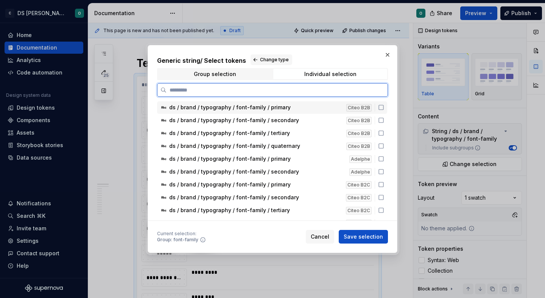
click at [384, 108] on icon at bounding box center [381, 108] width 6 height 6
click at [383, 120] on icon at bounding box center [381, 120] width 6 height 6
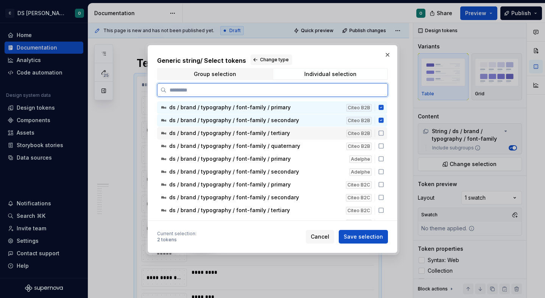
click at [384, 133] on icon at bounding box center [381, 133] width 6 height 6
click at [384, 145] on icon at bounding box center [381, 146] width 6 height 6
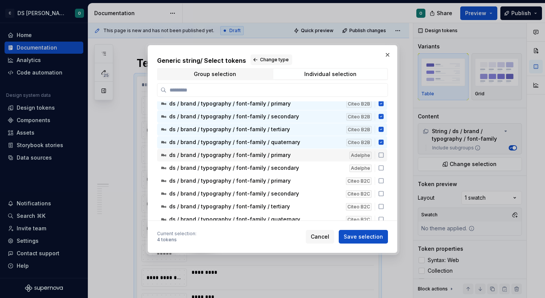
scroll to position [9, 0]
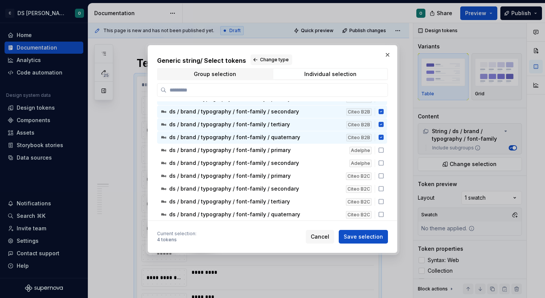
click at [376, 236] on span "Save selection" at bounding box center [363, 237] width 39 height 8
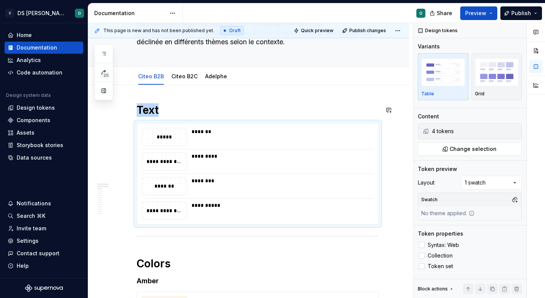
scroll to position [42, 0]
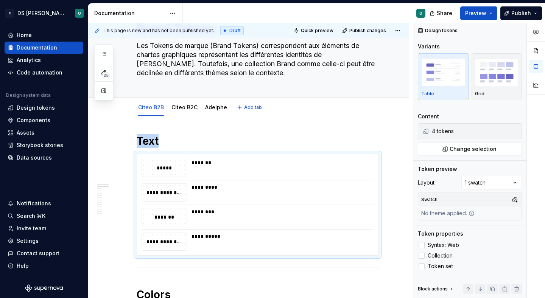
type textarea "*"
click at [186, 109] on link "Citeo B2C" at bounding box center [185, 107] width 26 height 6
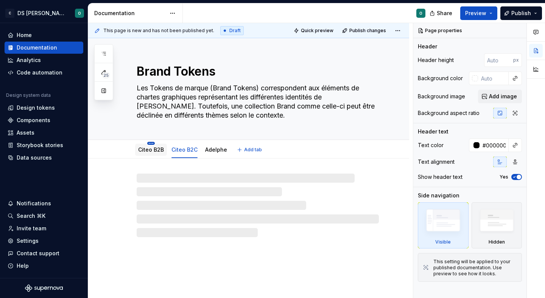
click at [153, 142] on html "C DS Citeo O Home Documentation Analytics Code automation Design system data De…" at bounding box center [272, 149] width 545 height 298
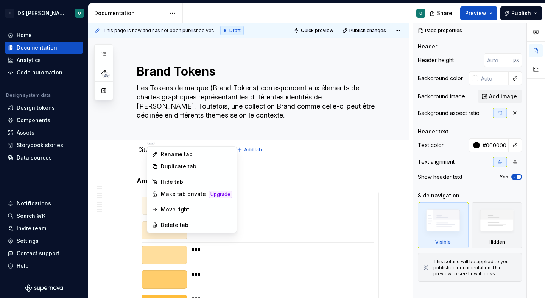
click at [148, 151] on div "Rename tab Duplicate tab Hide tab Make tab private Upgrade Move right Delete tab" at bounding box center [192, 190] width 90 height 87
click at [136, 155] on html "C DS Citeo O Home Documentation Analytics Code automation Design system data De…" at bounding box center [272, 149] width 545 height 298
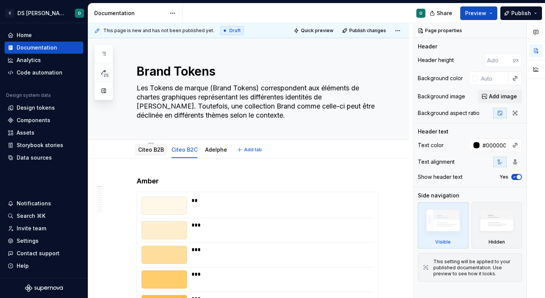
click at [144, 151] on link "Citeo B2B" at bounding box center [151, 150] width 26 height 6
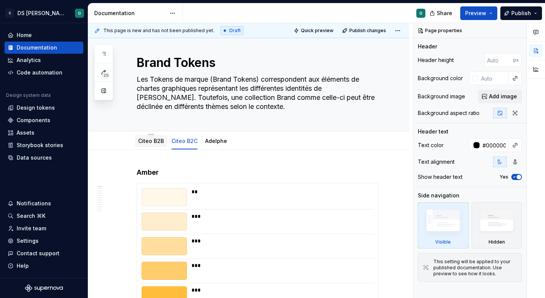
scroll to position [9, 0]
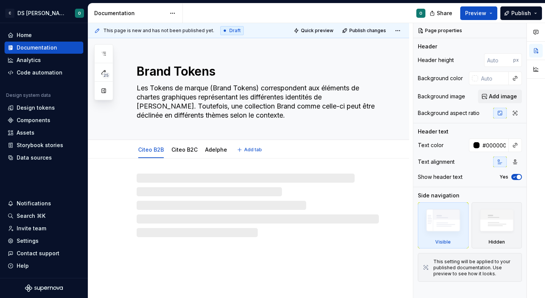
click at [160, 139] on div "Brand Tokens Les Tokens de marque (Brand Tokens) correspondent aux éléments de …" at bounding box center [258, 88] width 242 height 101
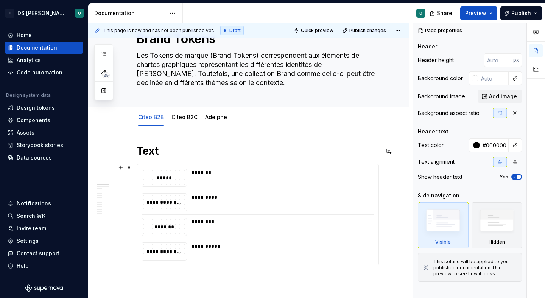
scroll to position [34, 0]
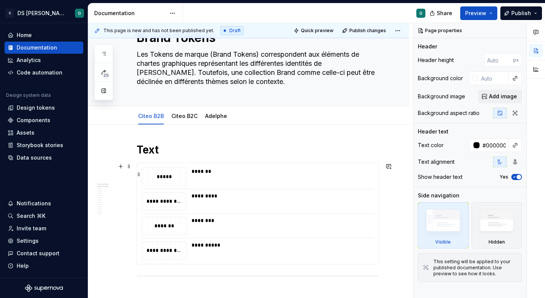
click at [214, 178] on div "*******" at bounding box center [281, 177] width 178 height 18
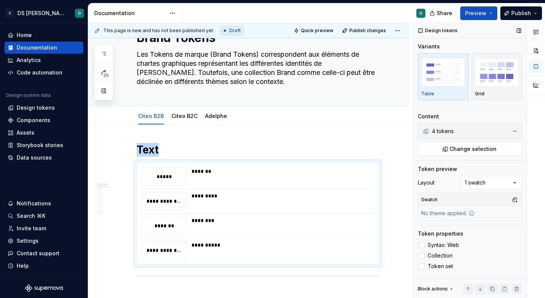
click at [474, 131] on div "4 tokens" at bounding box center [469, 132] width 75 height 8
click at [469, 146] on span "Change selection" at bounding box center [473, 149] width 47 height 8
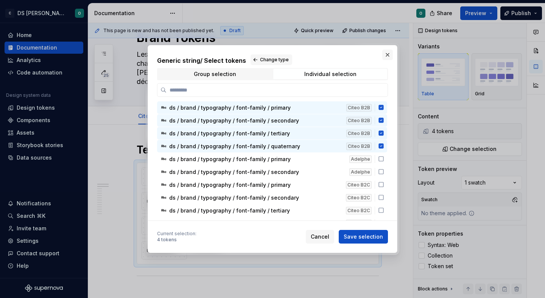
click at [390, 55] on button "button" at bounding box center [388, 55] width 11 height 11
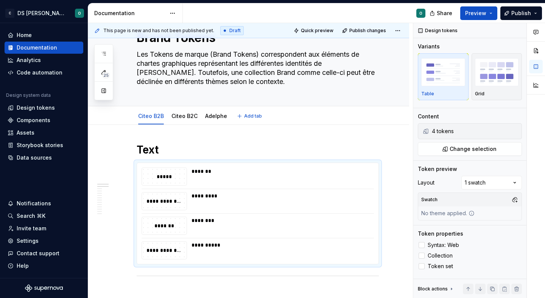
type textarea "*"
click at [158, 151] on h1 "Text" at bounding box center [258, 150] width 242 height 14
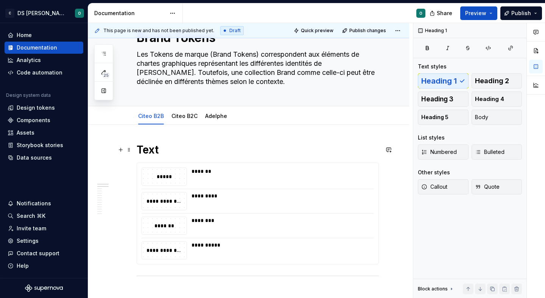
click at [158, 151] on h1 "Text" at bounding box center [258, 150] width 242 height 14
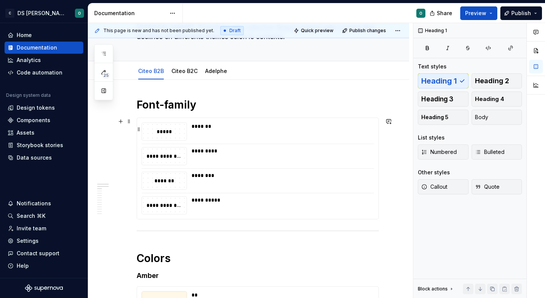
scroll to position [80, 0]
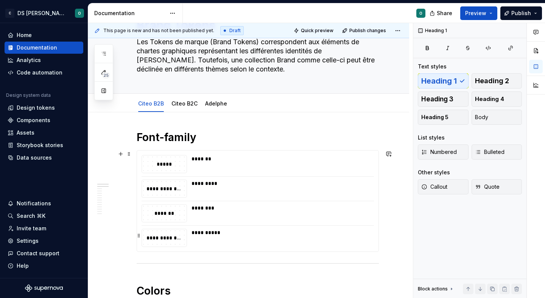
scroll to position [45, 0]
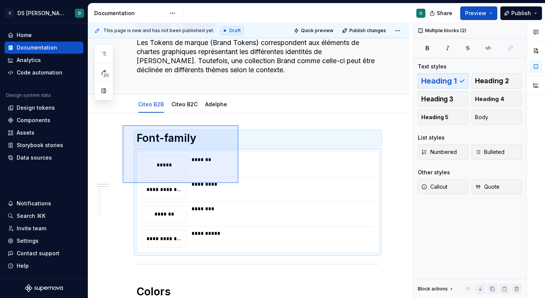
drag, startPoint x: 155, startPoint y: 138, endPoint x: 239, endPoint y: 183, distance: 95.6
click at [239, 183] on div "**********" at bounding box center [250, 161] width 325 height 276
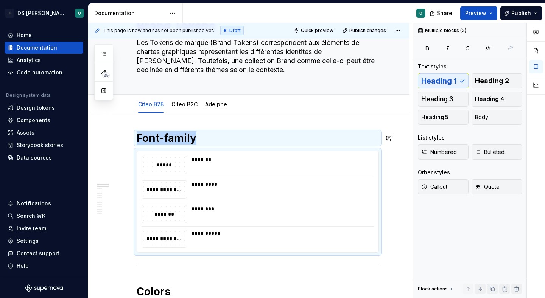
click at [128, 124] on div "**********" at bounding box center [250, 161] width 325 height 276
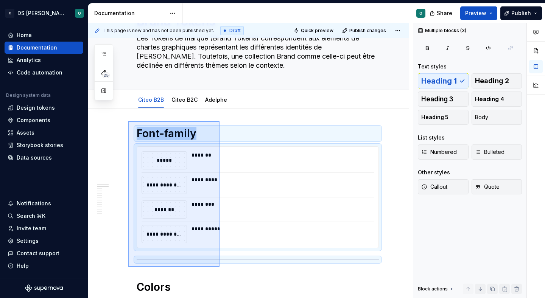
drag, startPoint x: 152, startPoint y: 144, endPoint x: 220, endPoint y: 269, distance: 142.2
click at [220, 269] on div "**********" at bounding box center [250, 161] width 325 height 276
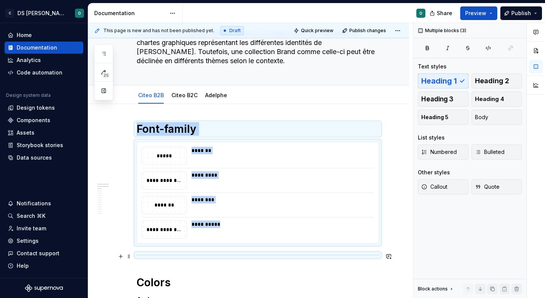
copy div "**********"
click at [186, 96] on link "Citeo B2C" at bounding box center [185, 95] width 26 height 6
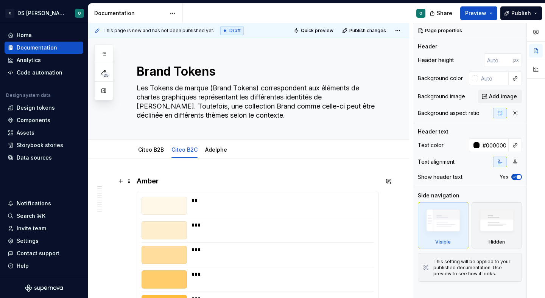
click at [136, 182] on div "This page is new and has not been published yet. Draft Quick preview Publish ch…" at bounding box center [250, 161] width 325 height 276
click at [162, 148] on link "Citeo B2B" at bounding box center [151, 150] width 26 height 6
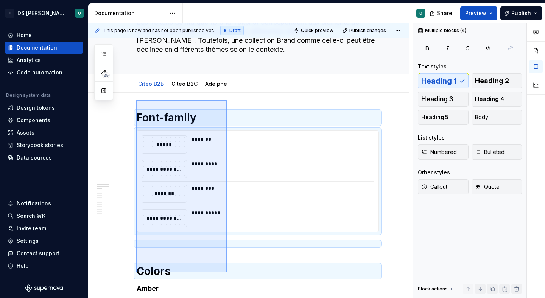
scroll to position [73, 0]
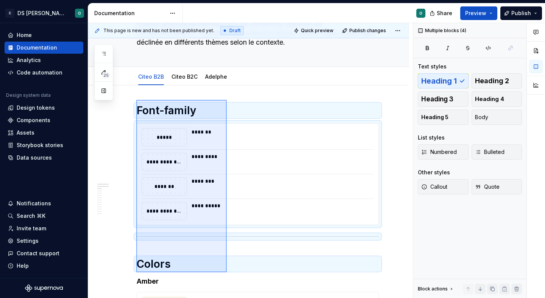
drag, startPoint x: 136, startPoint y: 126, endPoint x: 228, endPoint y: 268, distance: 168.2
click at [227, 270] on div "**********" at bounding box center [250, 161] width 325 height 276
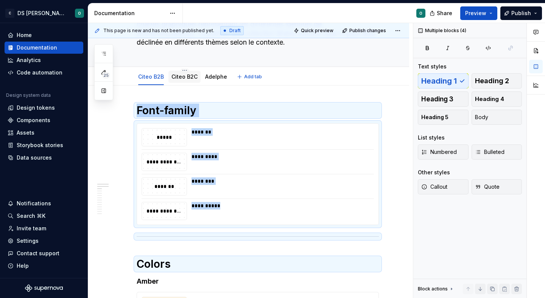
click at [181, 78] on link "Citeo B2C" at bounding box center [185, 76] width 26 height 6
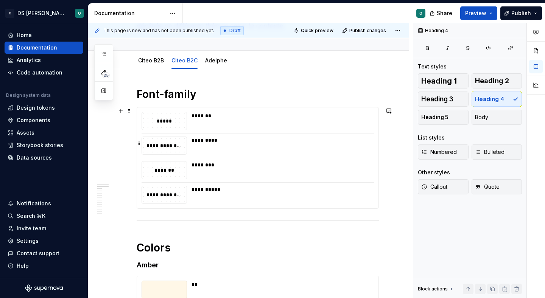
scroll to position [91, 0]
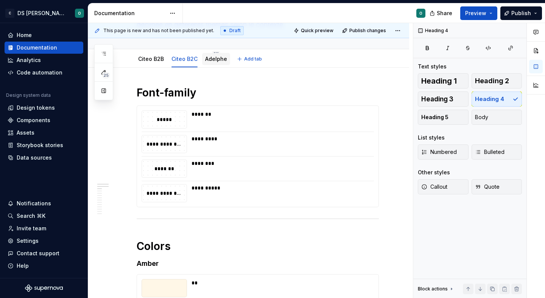
click at [208, 61] on link "Adelphe" at bounding box center [216, 59] width 22 height 6
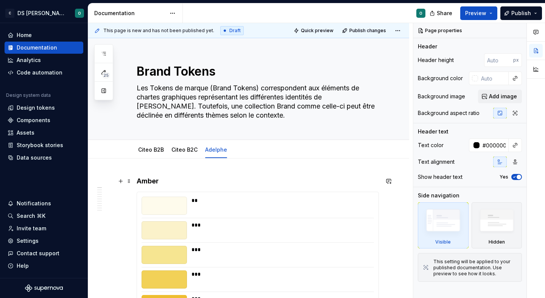
click at [137, 181] on h4 "Amber" at bounding box center [258, 181] width 242 height 9
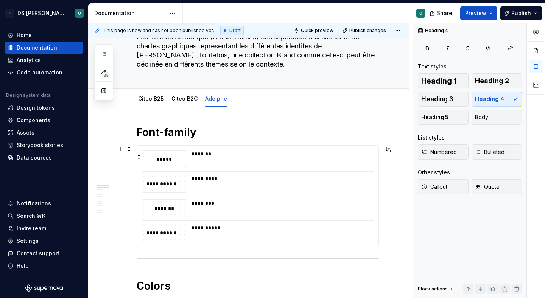
click at [320, 159] on div "*******" at bounding box center [281, 159] width 178 height 18
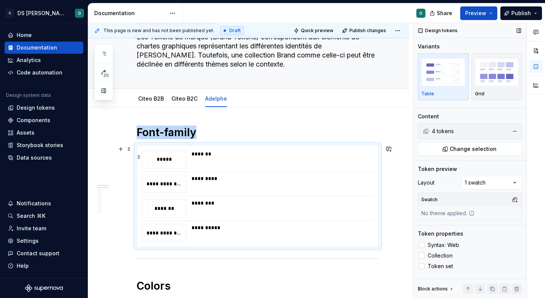
scroll to position [51, 0]
click at [462, 150] on span "Change selection" at bounding box center [473, 149] width 47 height 8
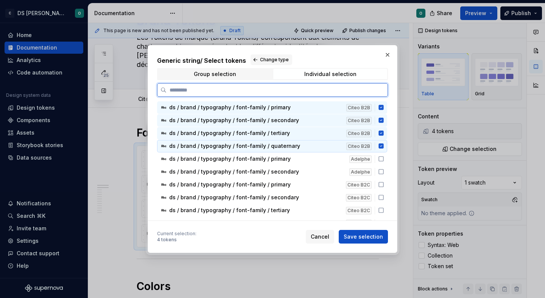
click at [384, 146] on icon at bounding box center [381, 146] width 5 height 5
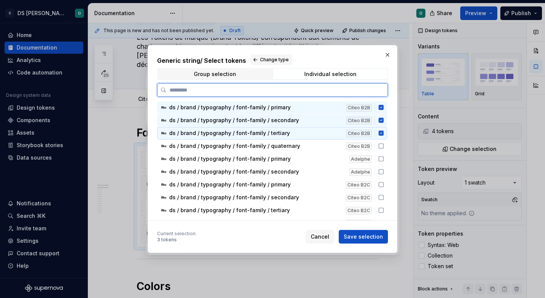
drag, startPoint x: 386, startPoint y: 135, endPoint x: 385, endPoint y: 127, distance: 8.4
click at [384, 133] on icon at bounding box center [381, 133] width 5 height 5
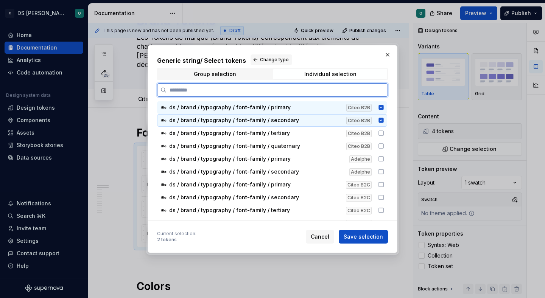
drag, startPoint x: 385, startPoint y: 121, endPoint x: 386, endPoint y: 111, distance: 9.6
click at [384, 120] on icon at bounding box center [381, 120] width 6 height 6
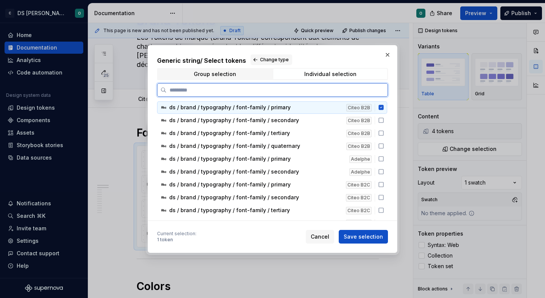
click at [384, 108] on icon at bounding box center [381, 107] width 5 height 5
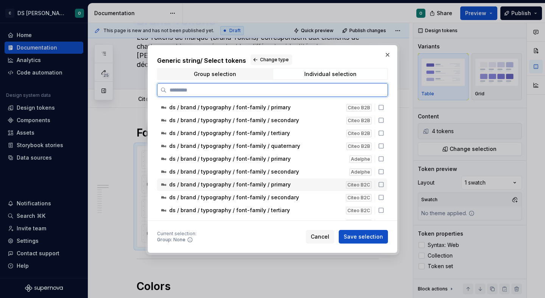
click at [383, 184] on icon at bounding box center [381, 185] width 5 height 5
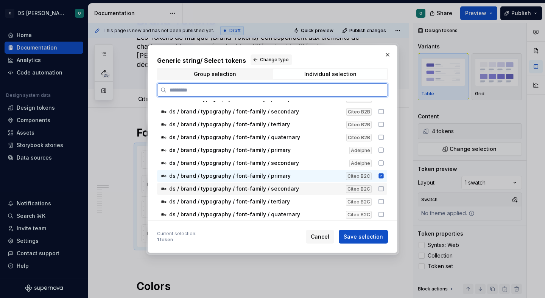
drag, startPoint x: 386, startPoint y: 188, endPoint x: 384, endPoint y: 196, distance: 8.5
click at [384, 188] on icon at bounding box center [381, 189] width 6 height 6
click at [384, 201] on icon at bounding box center [381, 202] width 6 height 6
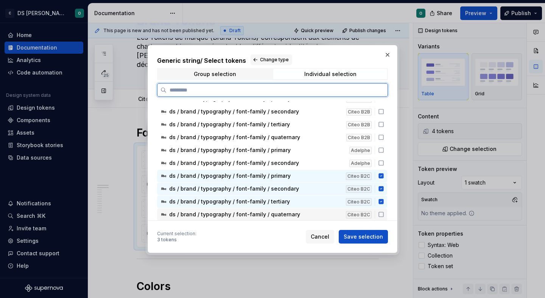
click at [384, 214] on icon at bounding box center [381, 215] width 6 height 6
drag, startPoint x: 384, startPoint y: 175, endPoint x: 385, endPoint y: 190, distance: 15.2
click at [384, 176] on icon at bounding box center [381, 176] width 5 height 5
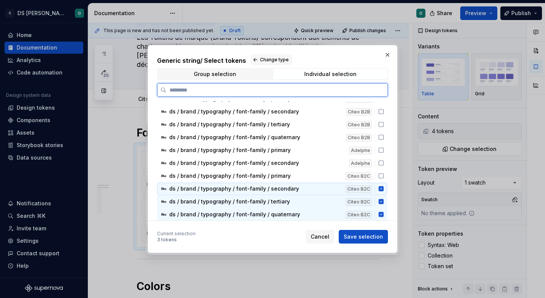
drag, startPoint x: 385, startPoint y: 190, endPoint x: 386, endPoint y: 203, distance: 12.5
click at [384, 191] on icon at bounding box center [381, 189] width 5 height 5
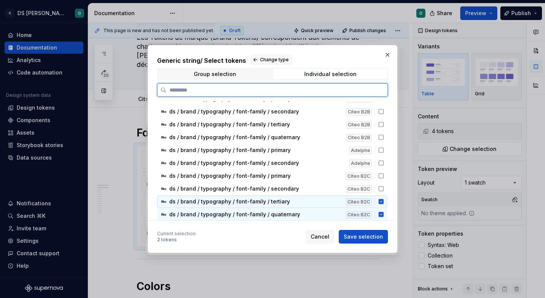
drag, startPoint x: 386, startPoint y: 203, endPoint x: 386, endPoint y: 207, distance: 4.2
click at [384, 204] on icon at bounding box center [381, 202] width 5 height 5
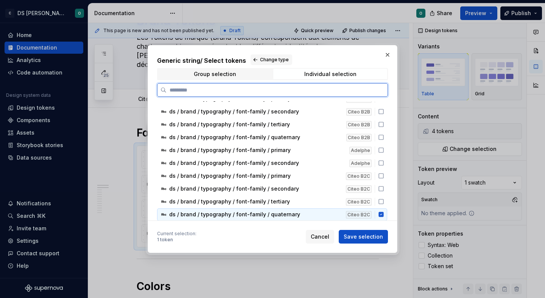
drag, startPoint x: 385, startPoint y: 212, endPoint x: 383, endPoint y: 178, distance: 34.1
click at [385, 211] on div "ds / brand / typography / font-family / quaternary Citeo B2C" at bounding box center [272, 215] width 230 height 12
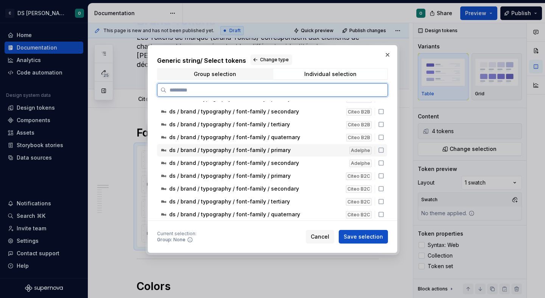
click at [384, 150] on icon at bounding box center [381, 150] width 6 height 6
drag, startPoint x: 384, startPoint y: 163, endPoint x: 367, endPoint y: 225, distance: 64.7
click at [384, 164] on icon at bounding box center [381, 163] width 6 height 6
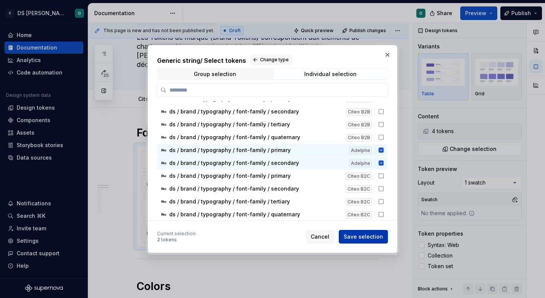
click at [368, 238] on span "Save selection" at bounding box center [363, 237] width 39 height 8
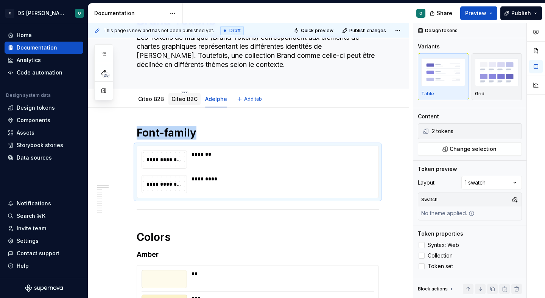
click at [192, 101] on link "Citeo B2C" at bounding box center [185, 99] width 26 height 6
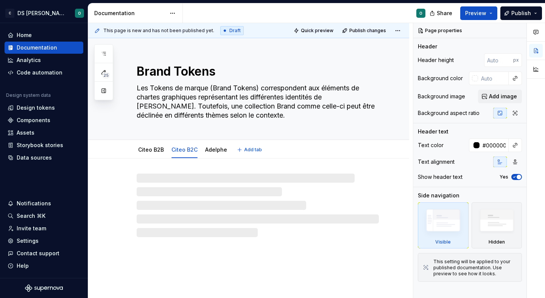
type textarea "*"
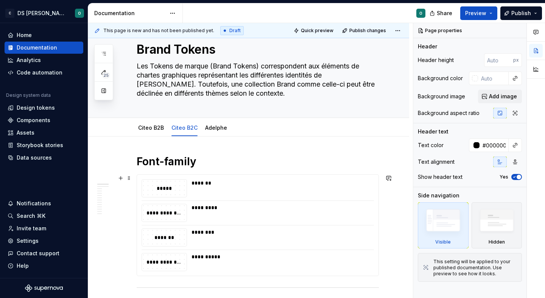
scroll to position [28, 0]
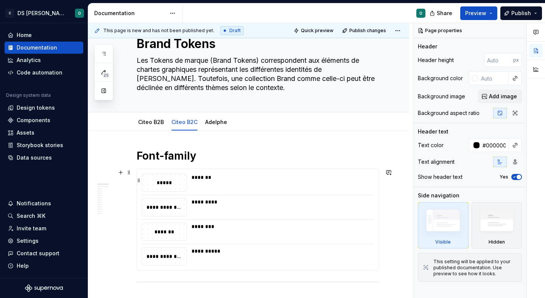
click at [247, 181] on div "*******" at bounding box center [283, 178] width 182 height 8
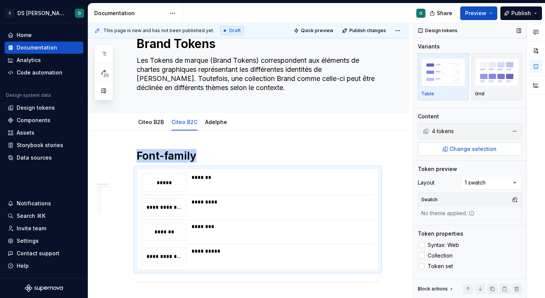
click at [479, 151] on span "Change selection" at bounding box center [473, 149] width 47 height 8
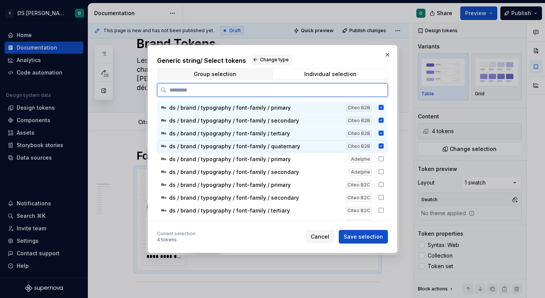
drag, startPoint x: 384, startPoint y: 147, endPoint x: 385, endPoint y: 139, distance: 8.0
click at [384, 147] on icon at bounding box center [381, 146] width 6 height 6
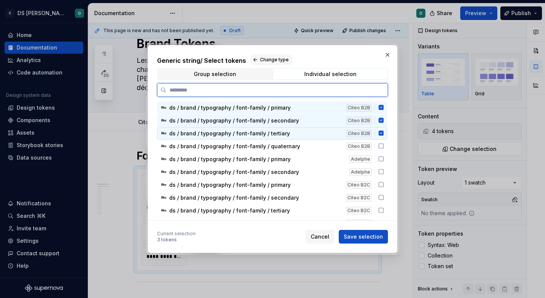
drag, startPoint x: 386, startPoint y: 133, endPoint x: 386, endPoint y: 119, distance: 14.0
click at [384, 133] on icon at bounding box center [381, 133] width 5 height 5
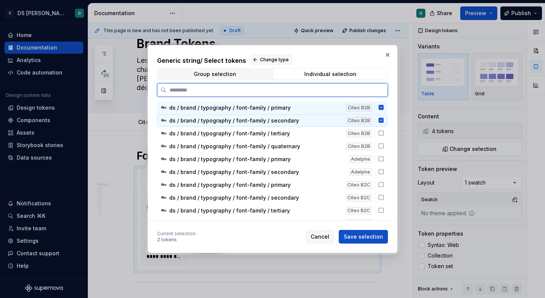
drag, startPoint x: 386, startPoint y: 119, endPoint x: 386, endPoint y: 111, distance: 8.0
click at [384, 118] on icon at bounding box center [381, 120] width 5 height 5
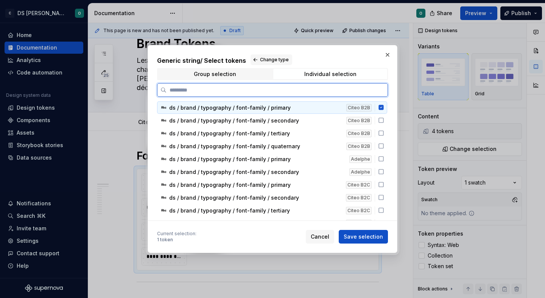
click at [386, 111] on div "ds / brand / typography / font-family / primary Citeo B2B" at bounding box center [272, 107] width 230 height 12
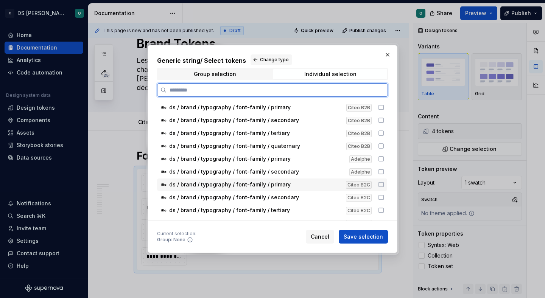
drag, startPoint x: 385, startPoint y: 183, endPoint x: 388, endPoint y: 191, distance: 9.0
click at [384, 183] on icon at bounding box center [381, 185] width 6 height 6
drag, startPoint x: 387, startPoint y: 198, endPoint x: 384, endPoint y: 210, distance: 11.9
click at [384, 198] on icon at bounding box center [381, 197] width 5 height 5
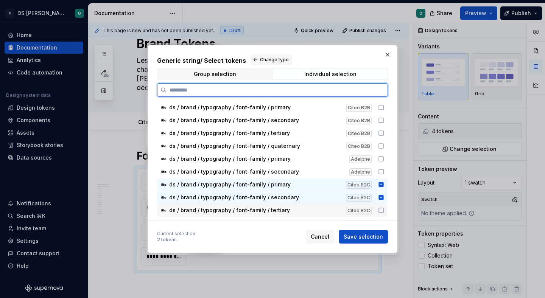
click at [384, 209] on icon at bounding box center [381, 211] width 6 height 6
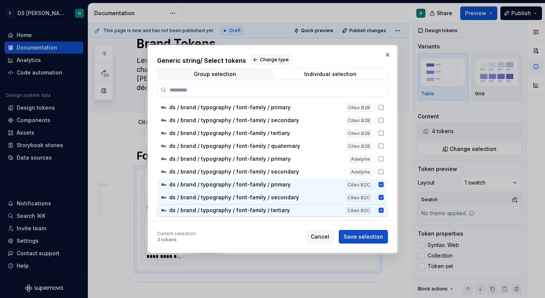
scroll to position [9, 0]
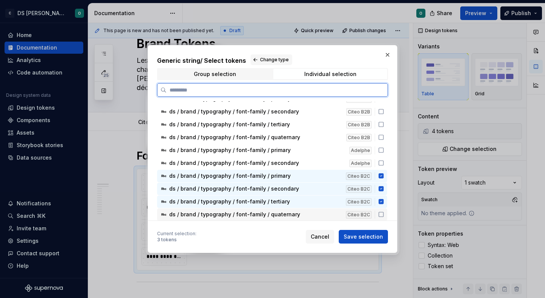
click at [384, 214] on icon at bounding box center [381, 215] width 6 height 6
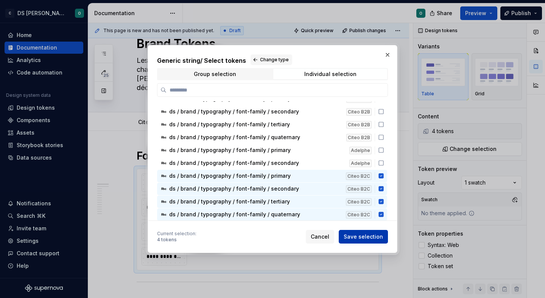
click at [379, 236] on span "Save selection" at bounding box center [363, 237] width 39 height 8
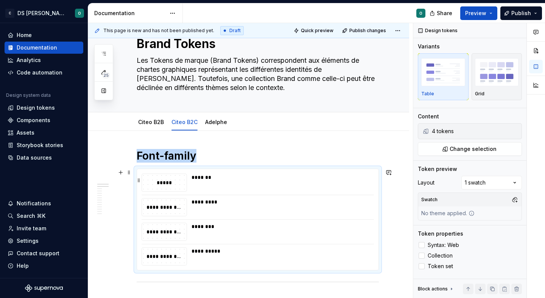
scroll to position [50, 0]
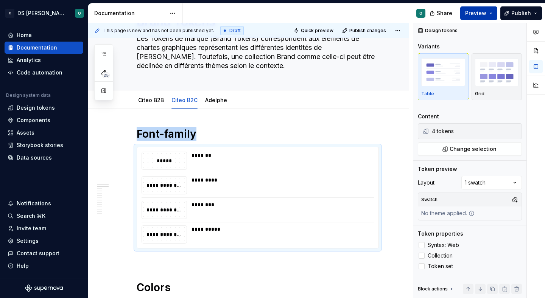
click at [492, 10] on button "Preview" at bounding box center [479, 13] width 37 height 14
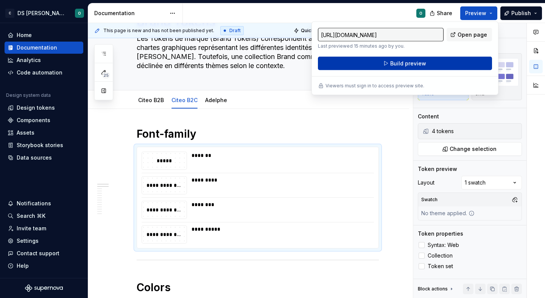
click at [431, 60] on button "Build preview" at bounding box center [405, 64] width 174 height 14
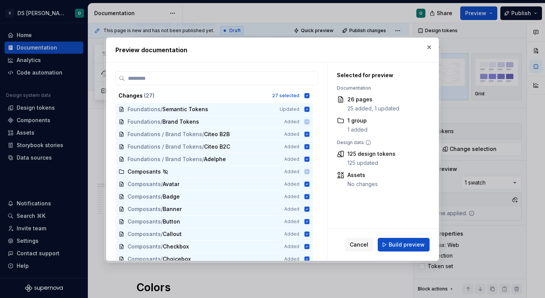
click at [416, 250] on button "Build preview" at bounding box center [404, 245] width 52 height 14
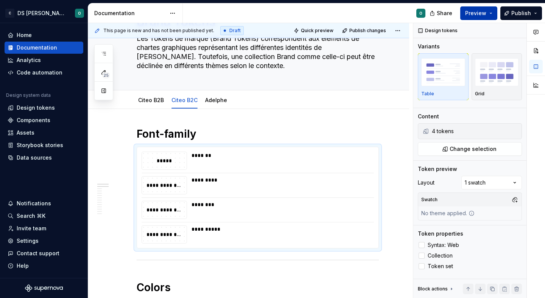
click at [488, 16] on button "Preview" at bounding box center [479, 13] width 37 height 14
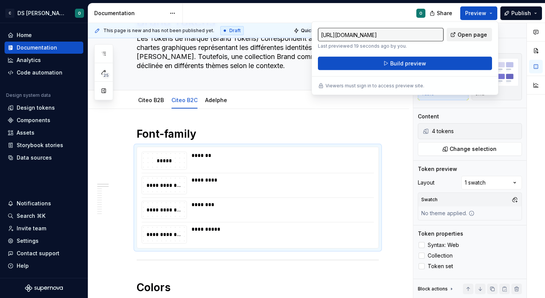
click at [478, 33] on span "Open page" at bounding box center [473, 35] width 30 height 8
click at [456, 245] on span "Syntax: Web" at bounding box center [443, 245] width 31 height 6
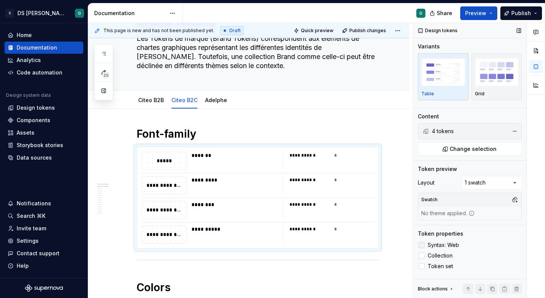
click at [456, 245] on span "Syntax: Web" at bounding box center [443, 245] width 31 height 6
click at [453, 253] on label "Collection" at bounding box center [470, 255] width 104 height 9
click at [448, 264] on span "Token set" at bounding box center [440, 267] width 25 height 6
click at [449, 263] on label "Token set" at bounding box center [470, 266] width 104 height 9
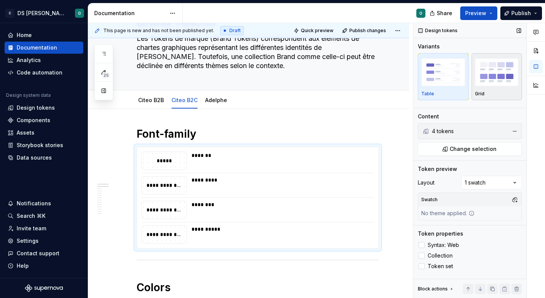
click at [478, 92] on p "Grid" at bounding box center [479, 94] width 9 height 6
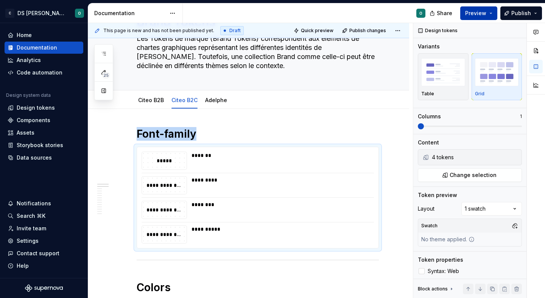
click at [483, 15] on span "Preview" at bounding box center [475, 13] width 21 height 8
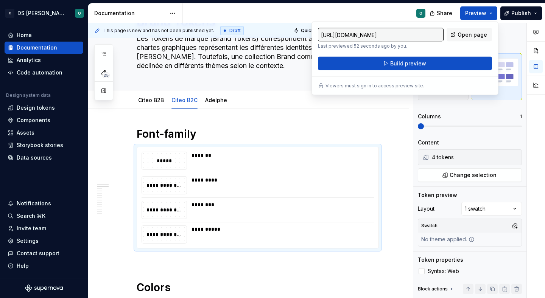
click at [323, 5] on div "O" at bounding box center [307, 13] width 249 height 20
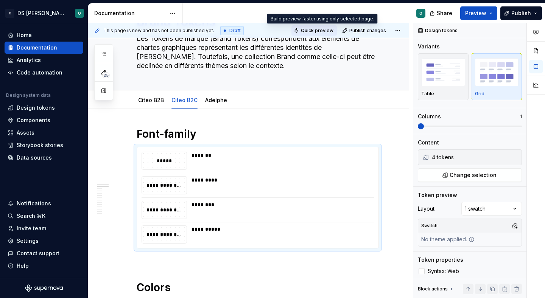
click at [316, 28] on span "Quick preview" at bounding box center [317, 31] width 33 height 6
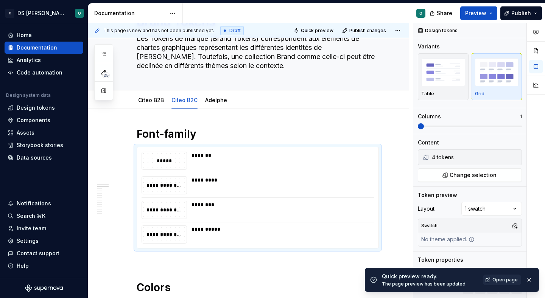
click at [509, 279] on span "Open page" at bounding box center [505, 280] width 25 height 6
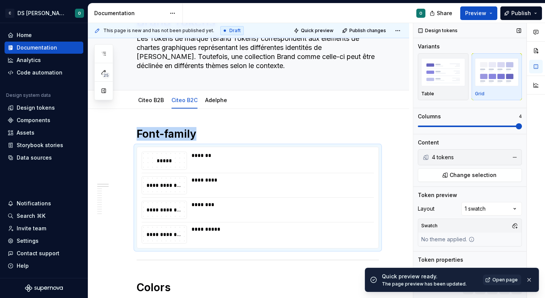
click at [522, 124] on span at bounding box center [519, 126] width 6 height 6
click at [322, 28] on span "Quick preview" at bounding box center [317, 31] width 33 height 6
click at [500, 281] on span "Open page" at bounding box center [505, 280] width 25 height 6
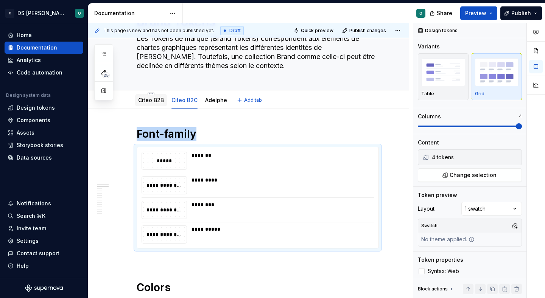
click at [153, 101] on link "Citeo B2B" at bounding box center [151, 100] width 26 height 6
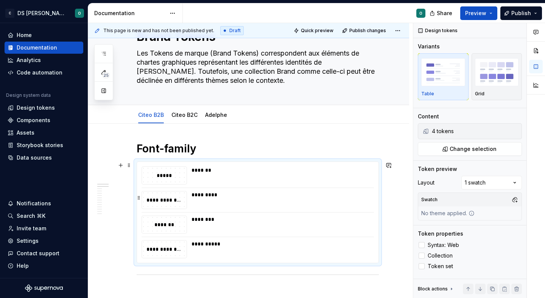
click at [303, 191] on div "*********" at bounding box center [283, 195] width 182 height 8
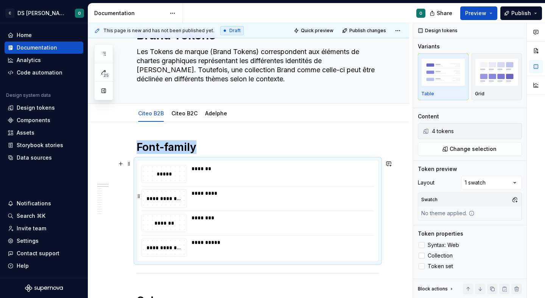
scroll to position [36, 0]
click at [507, 77] on img "button" at bounding box center [497, 72] width 44 height 28
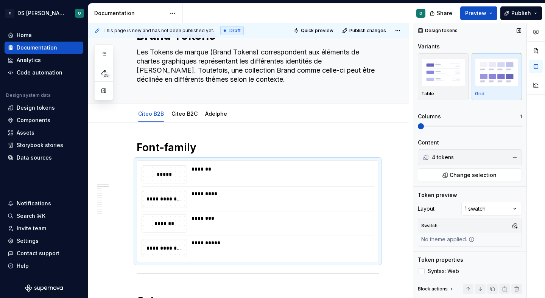
drag, startPoint x: 432, startPoint y: 130, endPoint x: 513, endPoint y: 125, distance: 81.6
click at [516, 125] on div "Variants Table Grid Columns 1" at bounding box center [470, 88] width 104 height 91
click at [535, 125] on div "Comments Open comments No comments yet Select ‘Comment’ from the block context …" at bounding box center [480, 161] width 132 height 276
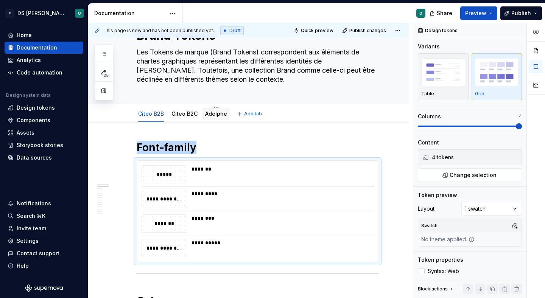
click at [218, 117] on link "Adelphe" at bounding box center [216, 114] width 22 height 6
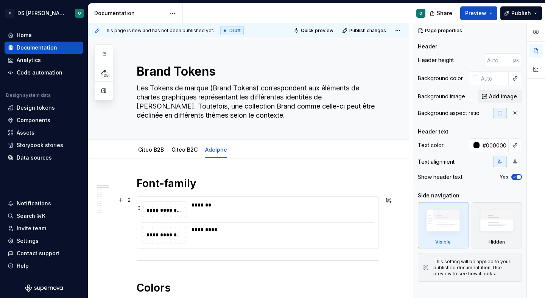
click at [262, 217] on div "*******" at bounding box center [281, 210] width 178 height 18
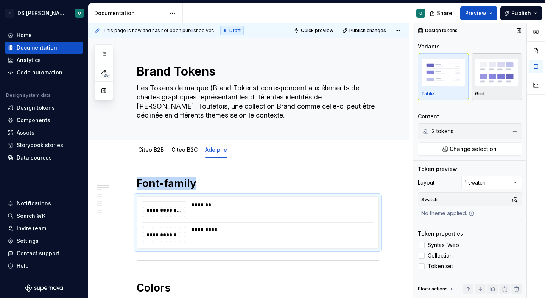
click at [498, 91] on div "Grid" at bounding box center [497, 94] width 44 height 6
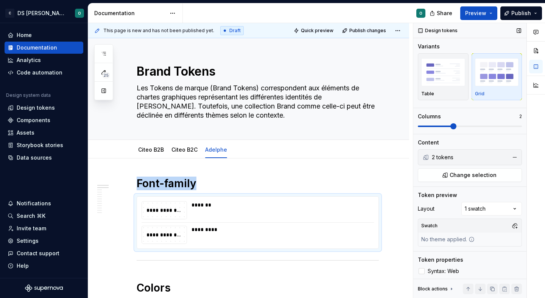
click at [454, 125] on span at bounding box center [454, 126] width 6 height 6
click at [532, 16] on button "Publish" at bounding box center [522, 13] width 42 height 14
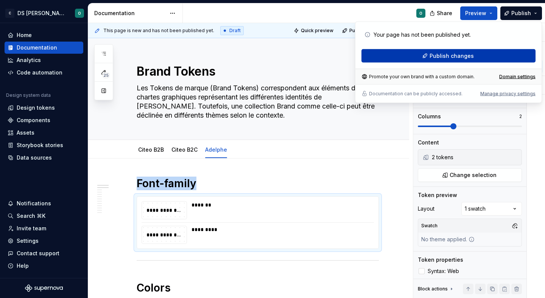
click at [468, 59] on span "Publish changes" at bounding box center [452, 56] width 44 height 8
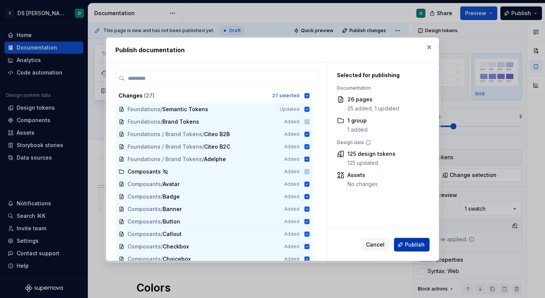
click at [419, 246] on span "Publish" at bounding box center [415, 245] width 20 height 8
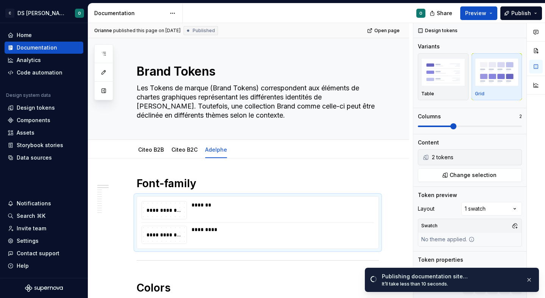
type textarea "*"
